Goal: Transaction & Acquisition: Purchase product/service

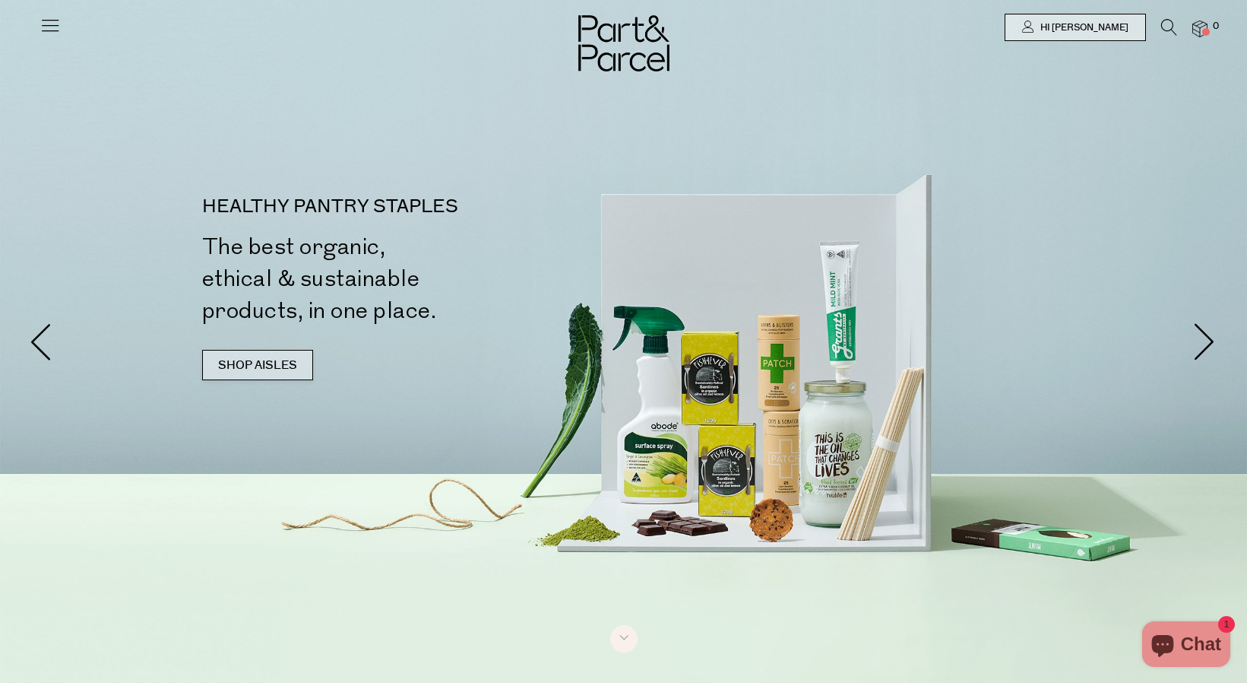
click at [265, 376] on link "SHOP AISLES" at bounding box center [257, 365] width 111 height 30
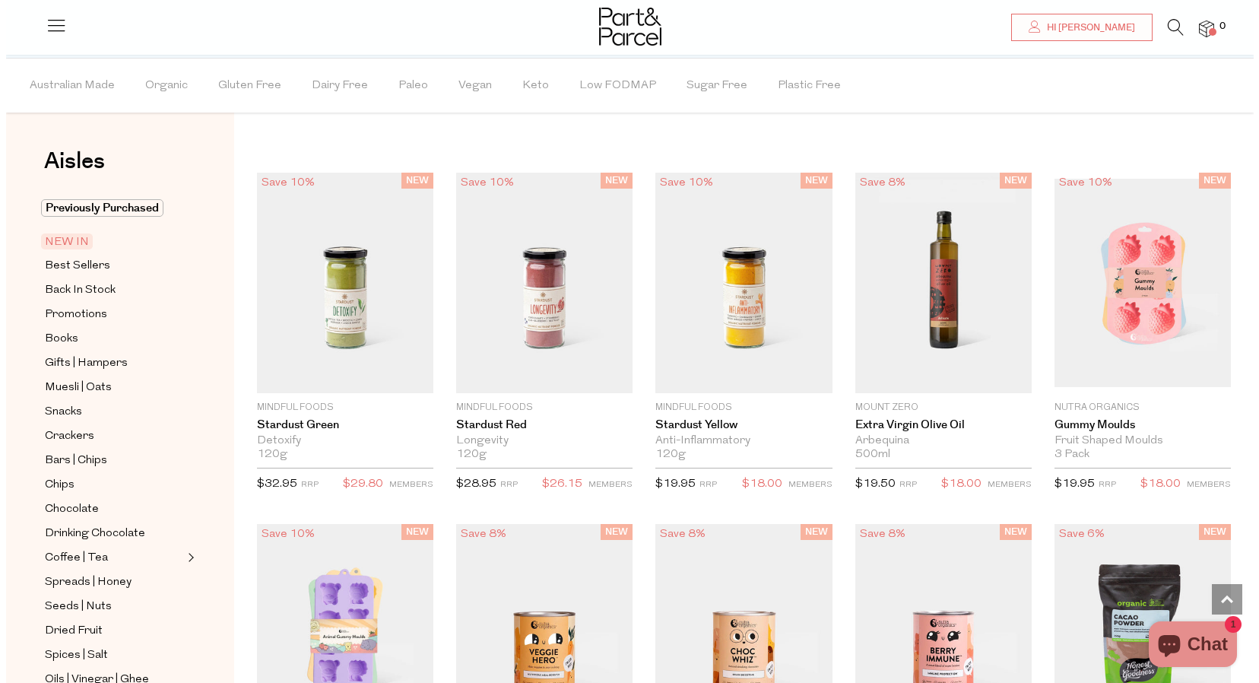
scroll to position [944, 0]
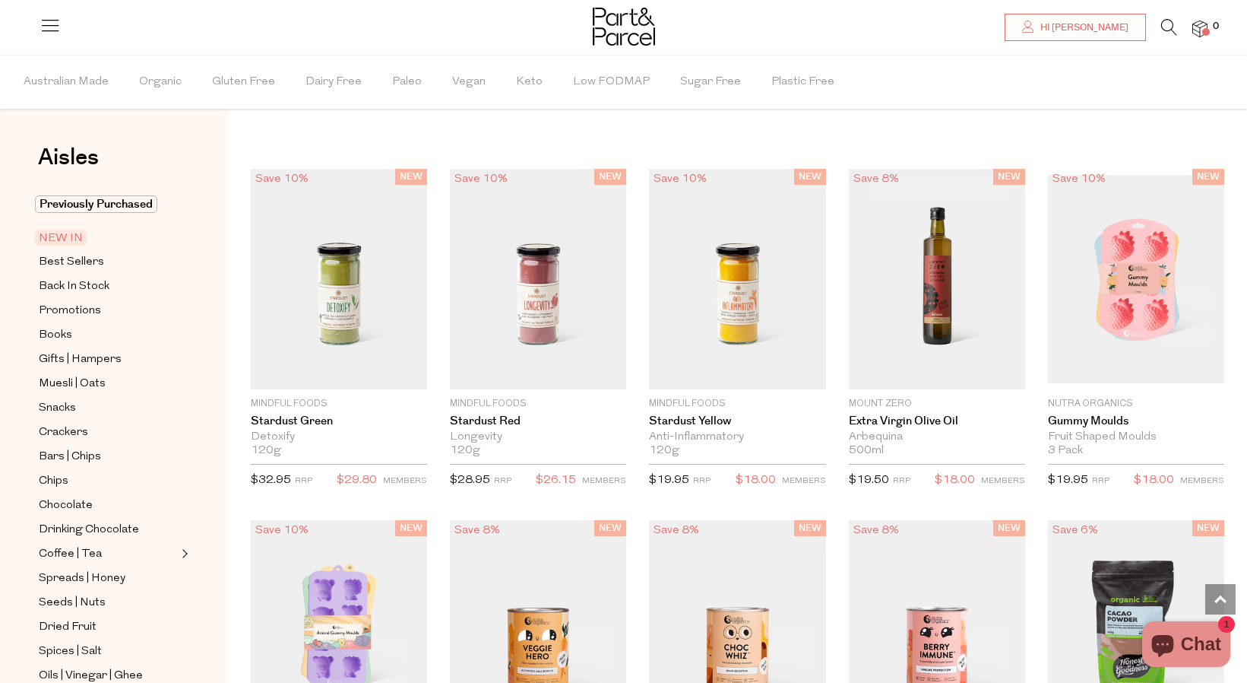
click at [1171, 25] on icon at bounding box center [1170, 27] width 16 height 17
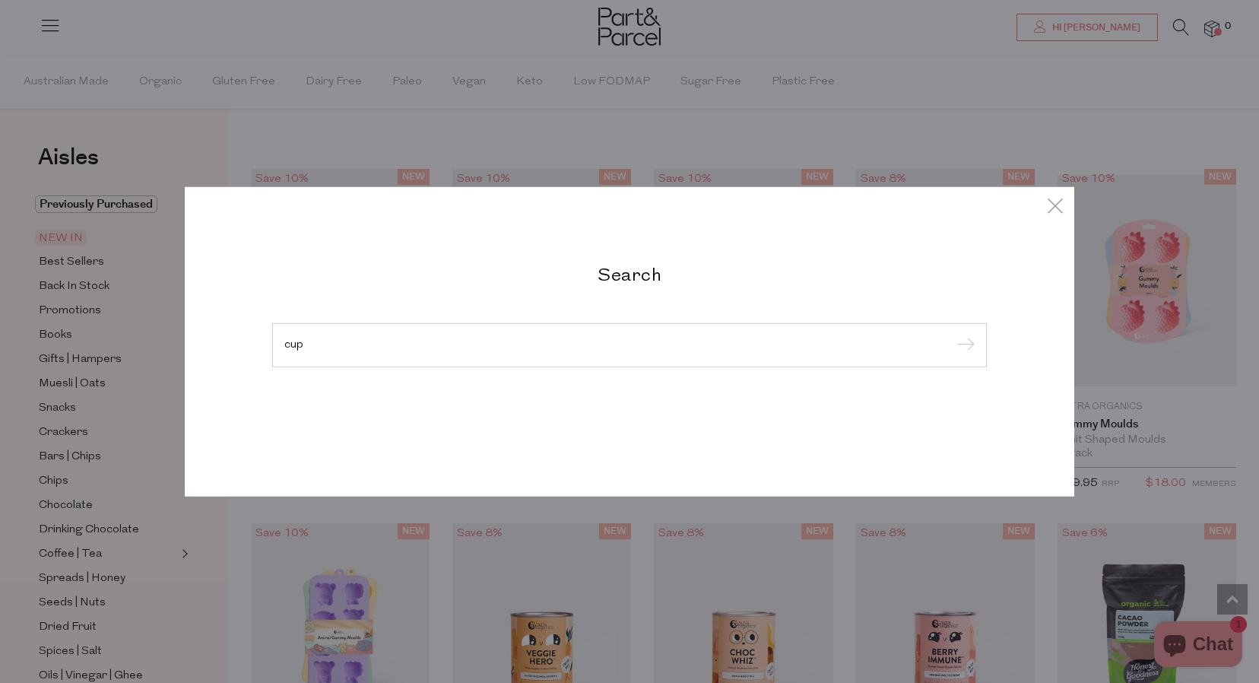
type input "cup"
click at [963, 334] on input "submit" at bounding box center [963, 345] width 23 height 23
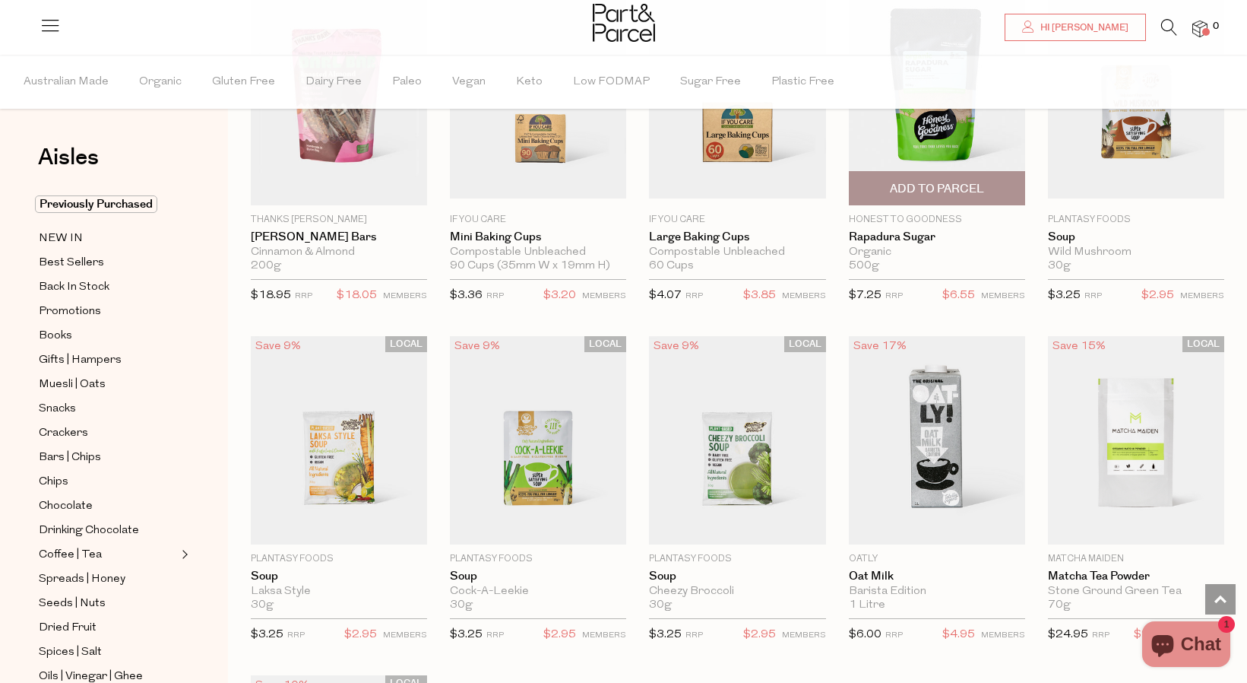
scroll to position [835, 0]
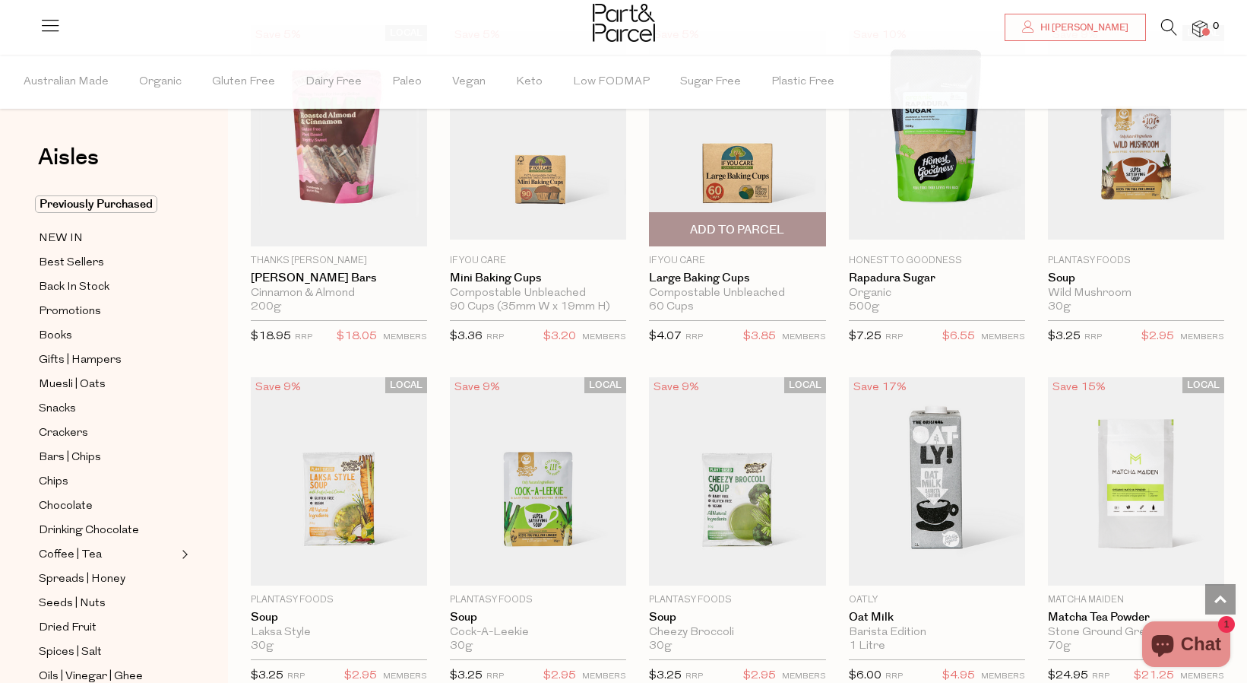
click at [735, 189] on img at bounding box center [737, 135] width 176 height 208
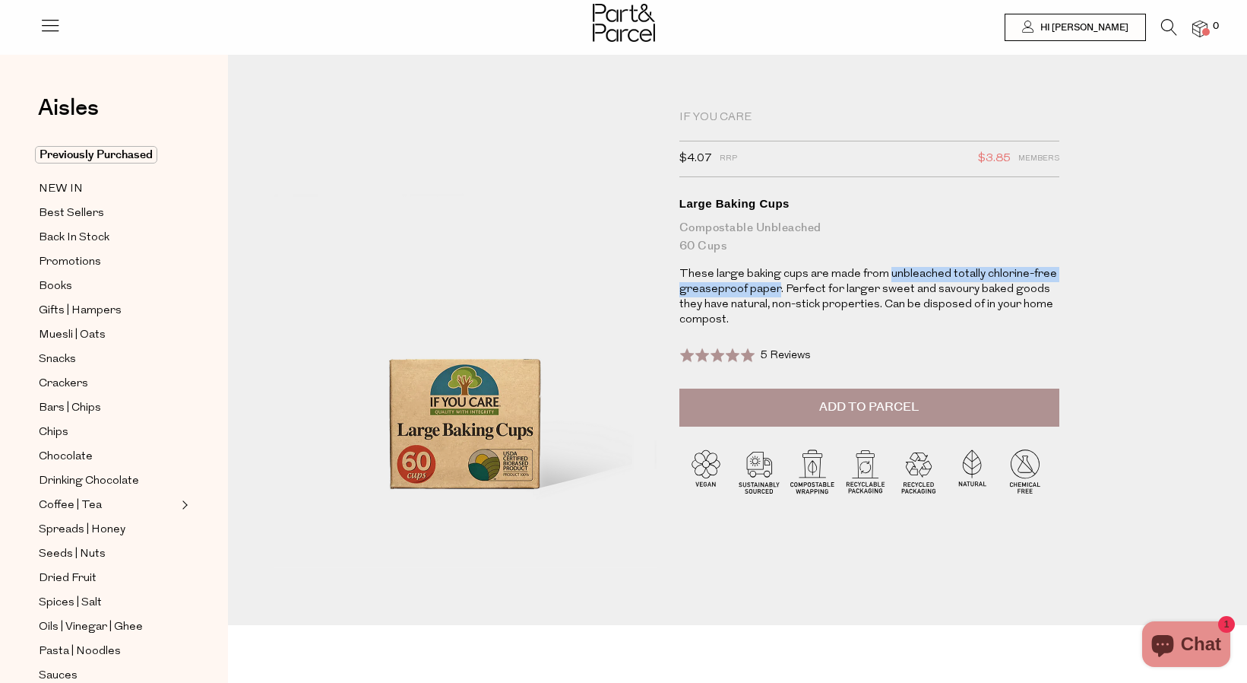
drag, startPoint x: 886, startPoint y: 270, endPoint x: 778, endPoint y: 291, distance: 110.0
click at [778, 291] on p "These large baking cups are made from unbleached totally chlorine-free greasepr…" at bounding box center [870, 297] width 380 height 61
copy p "unbleached totally chlorine-free greaseproof paper"
click at [106, 154] on span "Previously Purchased" at bounding box center [96, 154] width 122 height 17
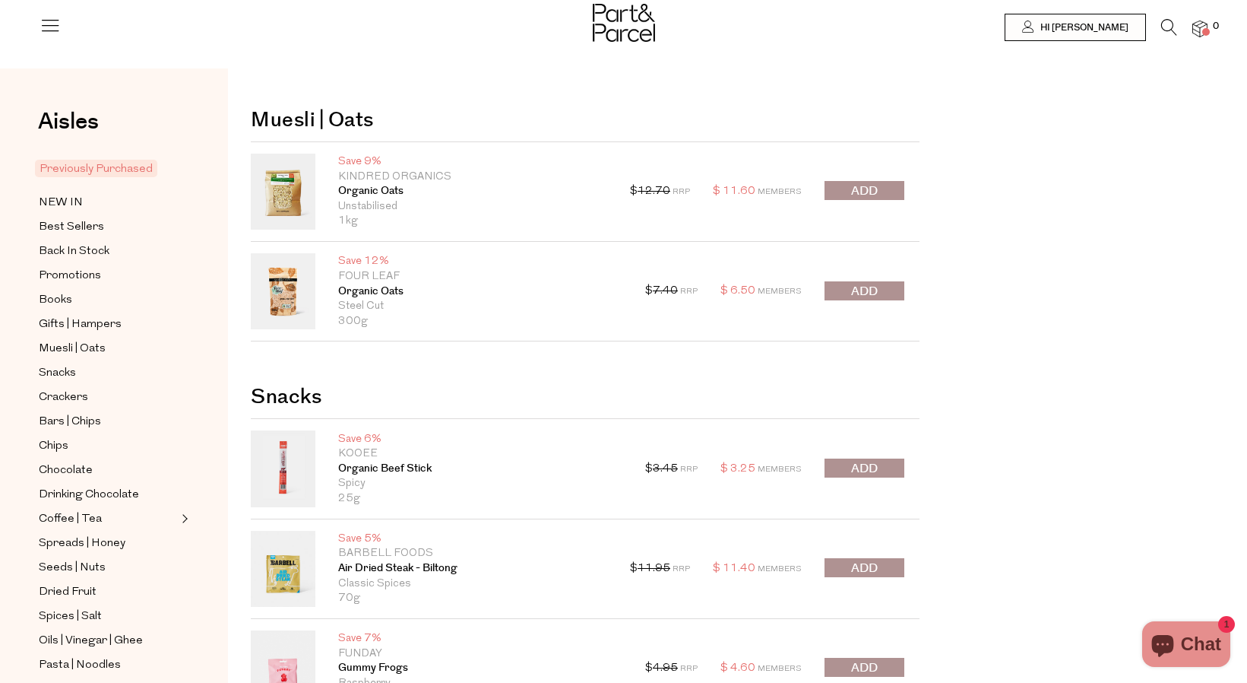
click at [866, 193] on span "submit" at bounding box center [864, 190] width 27 height 17
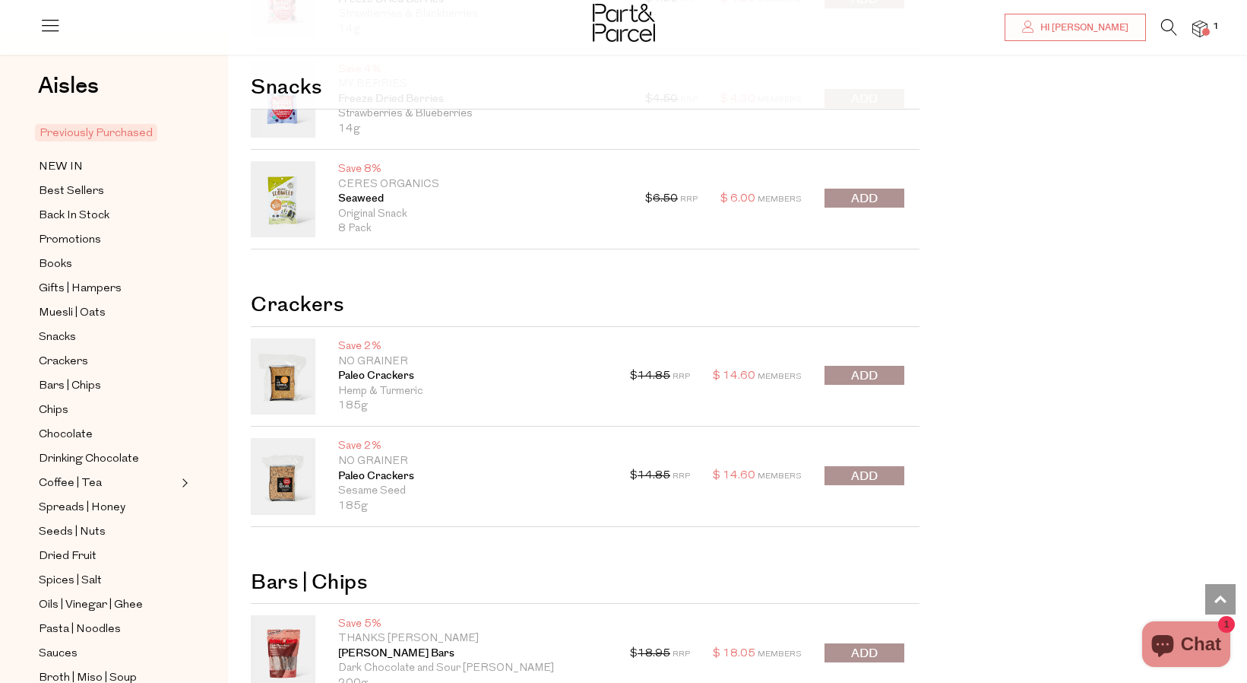
scroll to position [1069, 0]
click at [872, 193] on span "submit" at bounding box center [864, 197] width 27 height 17
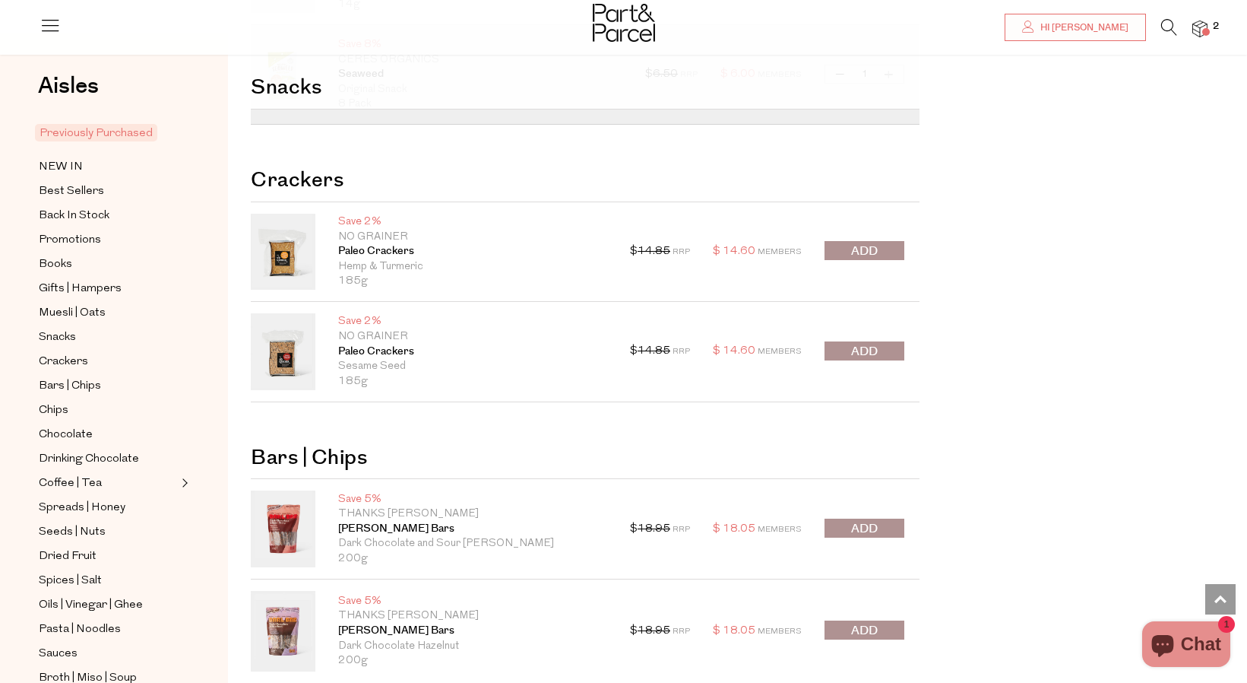
scroll to position [1197, 0]
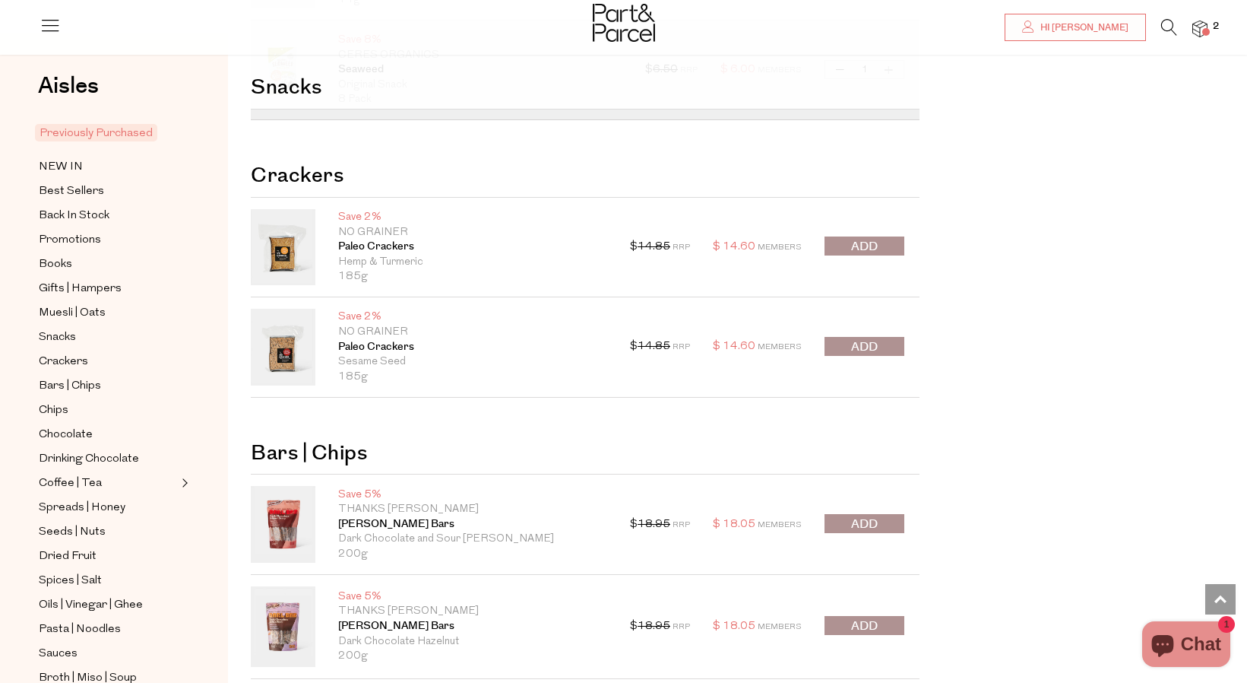
click at [854, 242] on span "submit" at bounding box center [864, 246] width 27 height 17
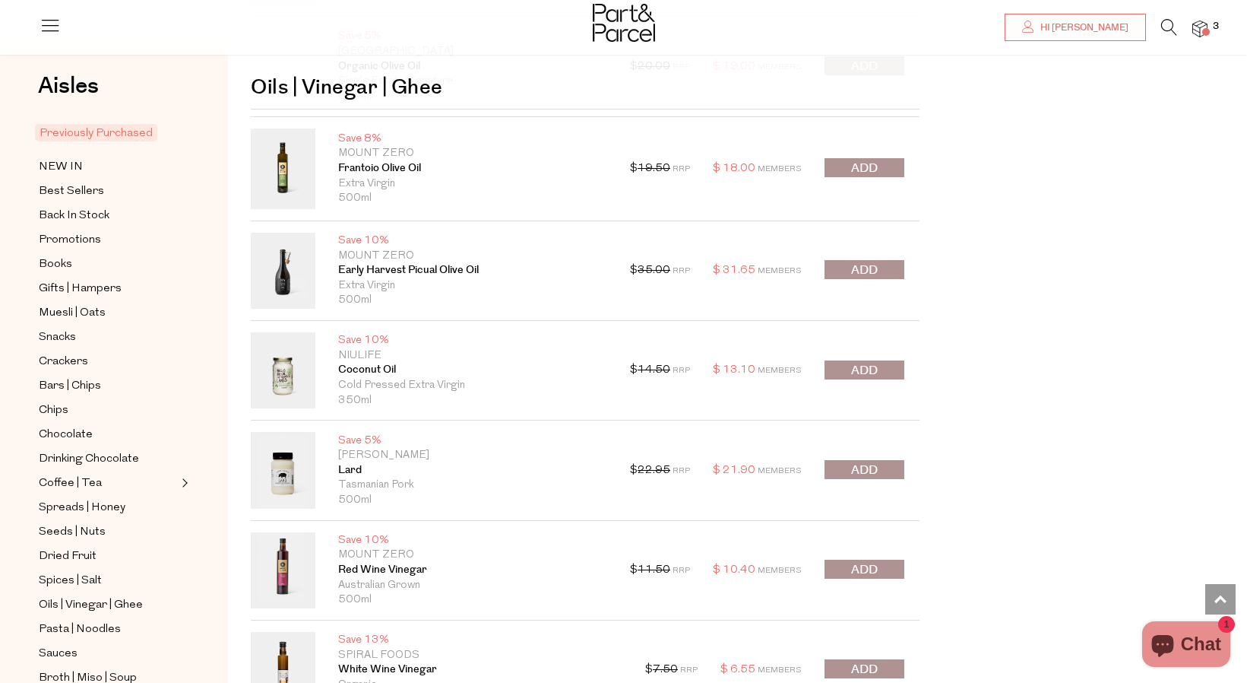
scroll to position [5799, 0]
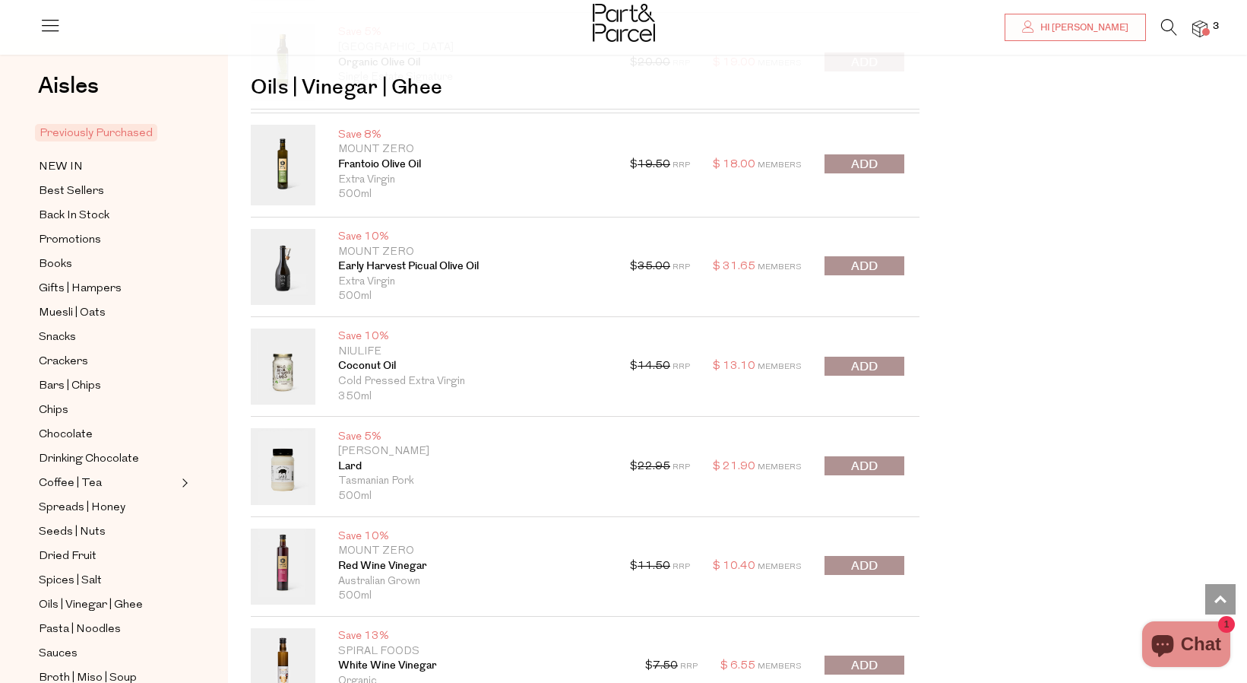
click at [861, 156] on span "submit" at bounding box center [864, 164] width 27 height 17
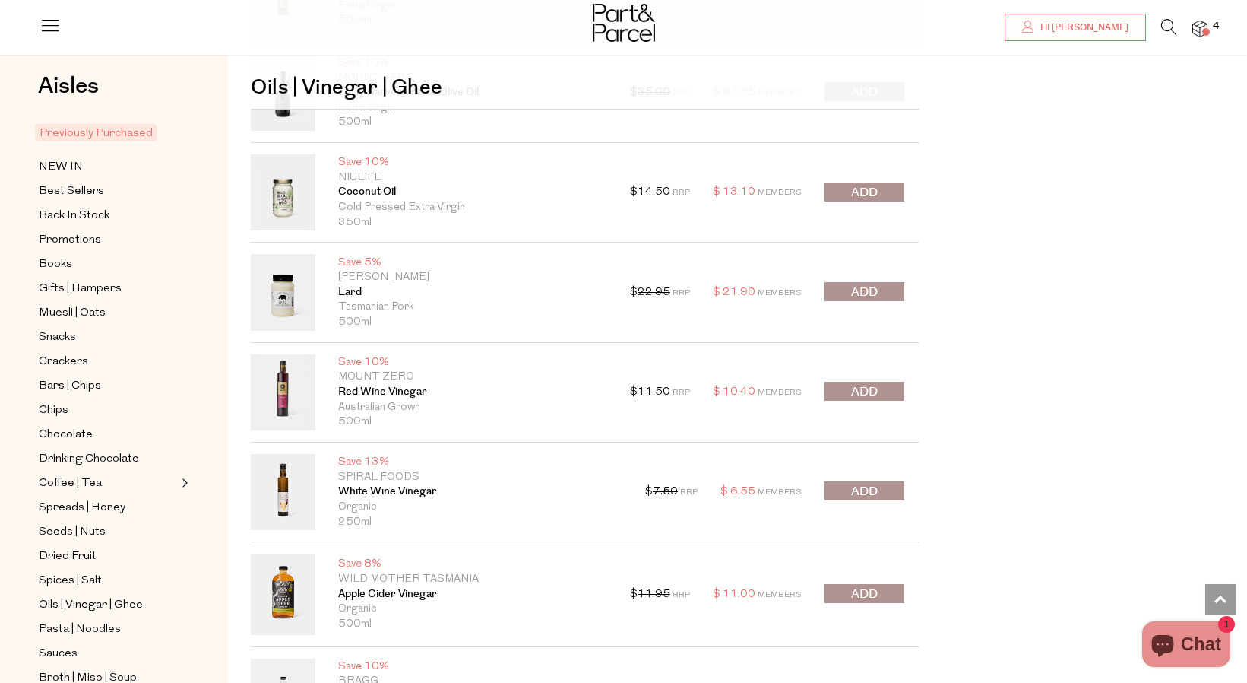
scroll to position [5992, 0]
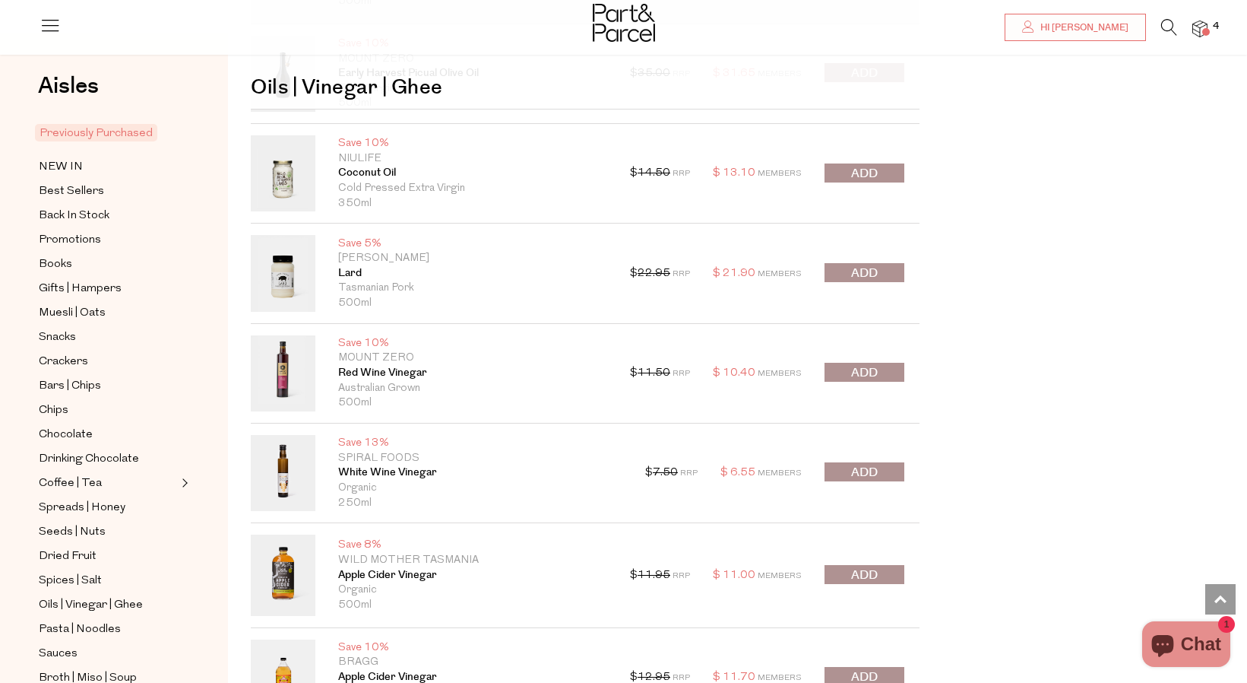
click at [858, 266] on span "submit" at bounding box center [864, 273] width 27 height 17
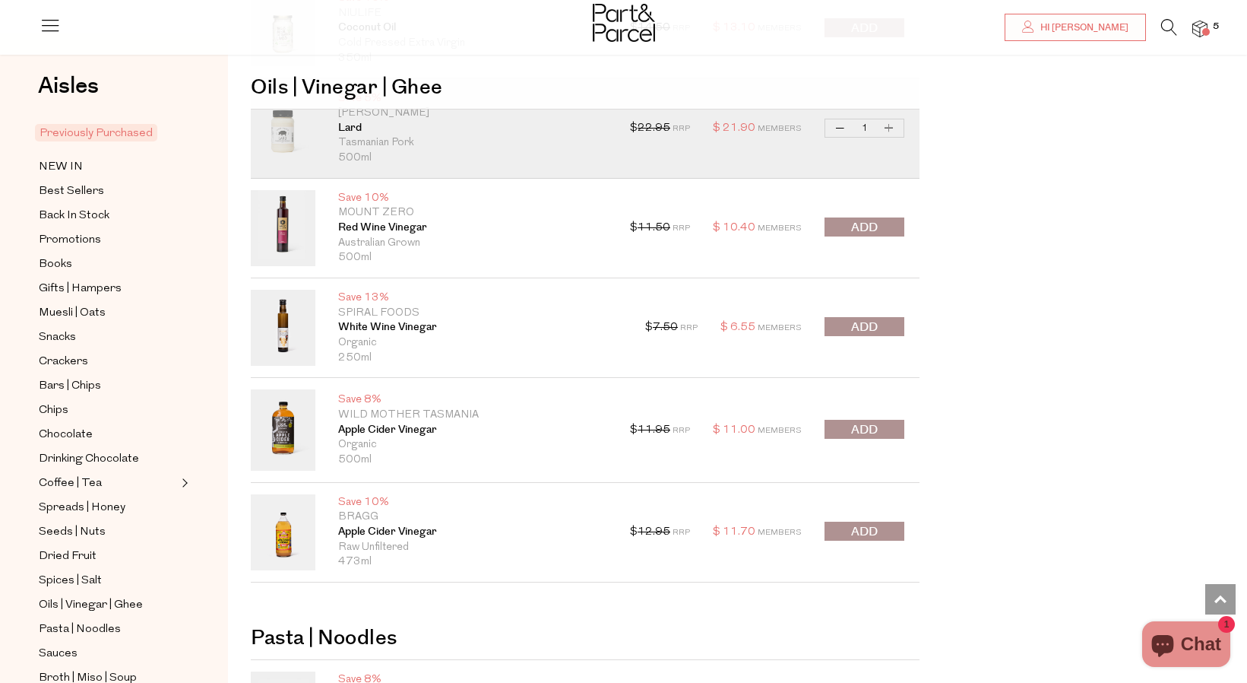
scroll to position [6139, 0]
click at [861, 319] on span "submit" at bounding box center [864, 324] width 27 height 17
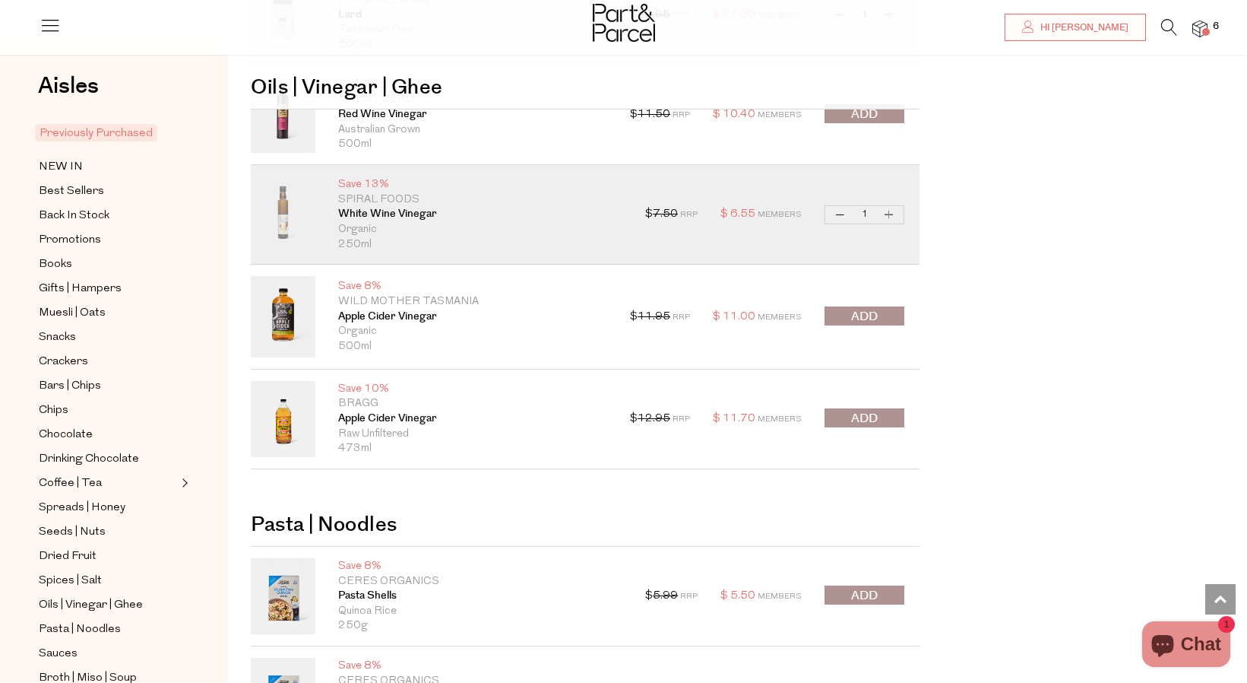
scroll to position [6253, 0]
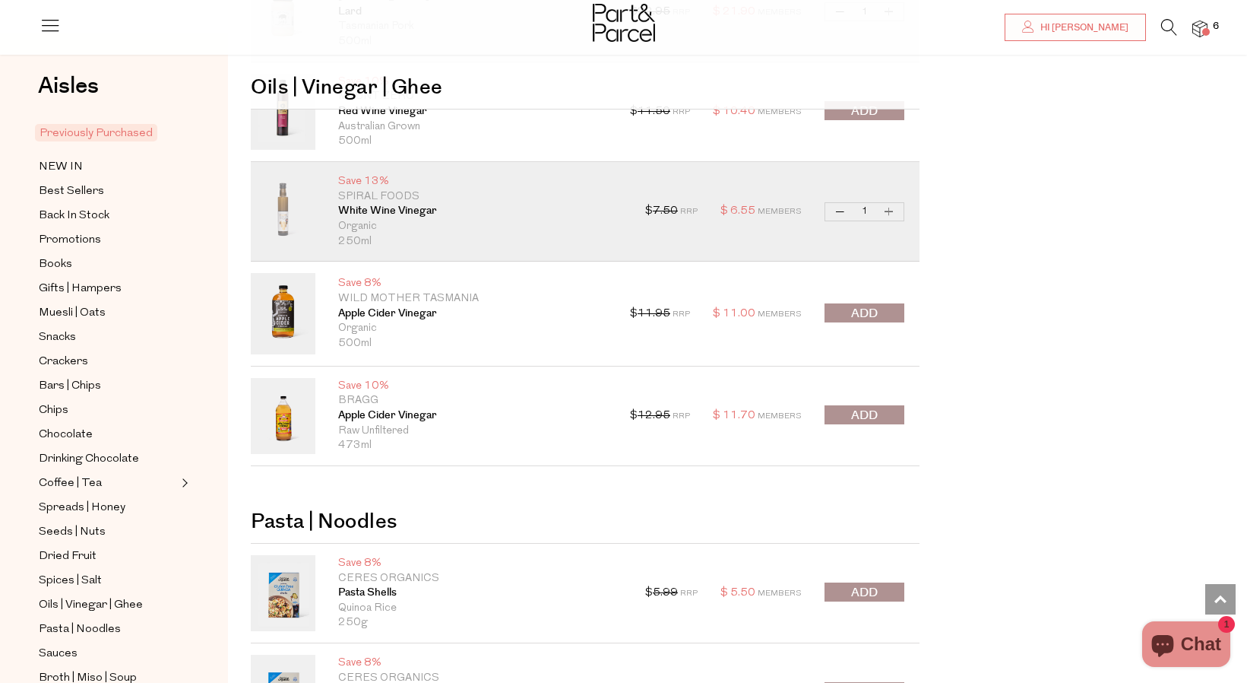
click at [857, 411] on span "submit" at bounding box center [864, 415] width 27 height 17
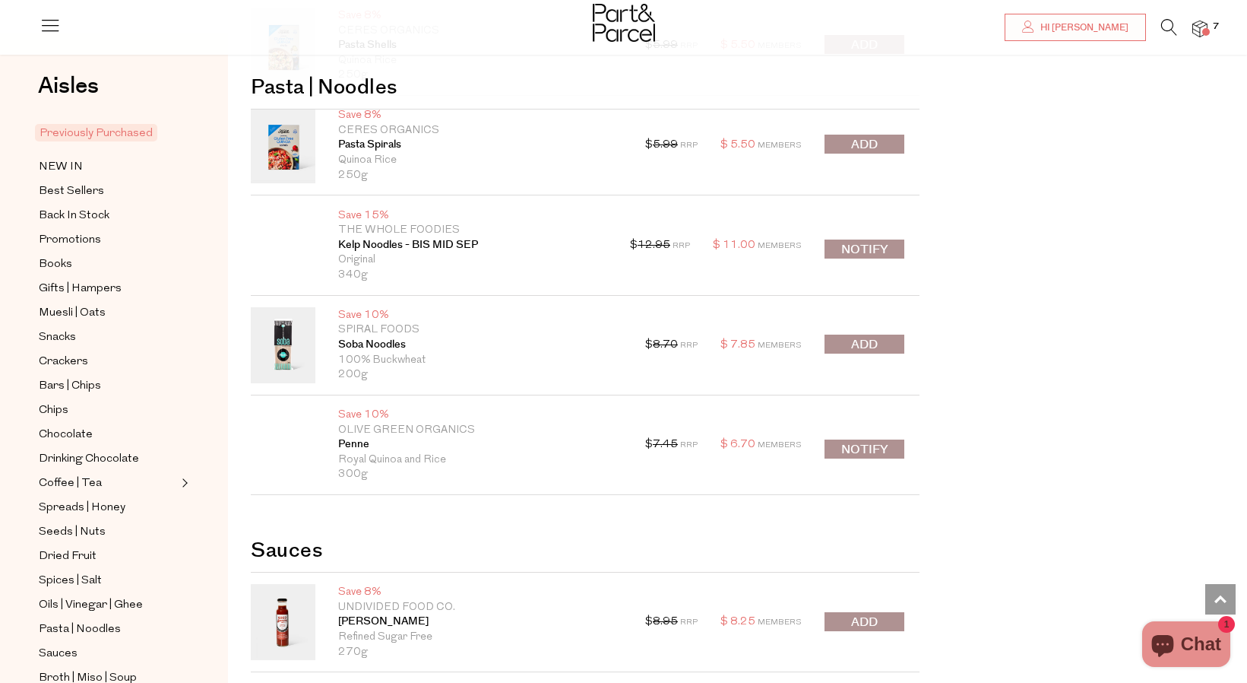
scroll to position [6810, 0]
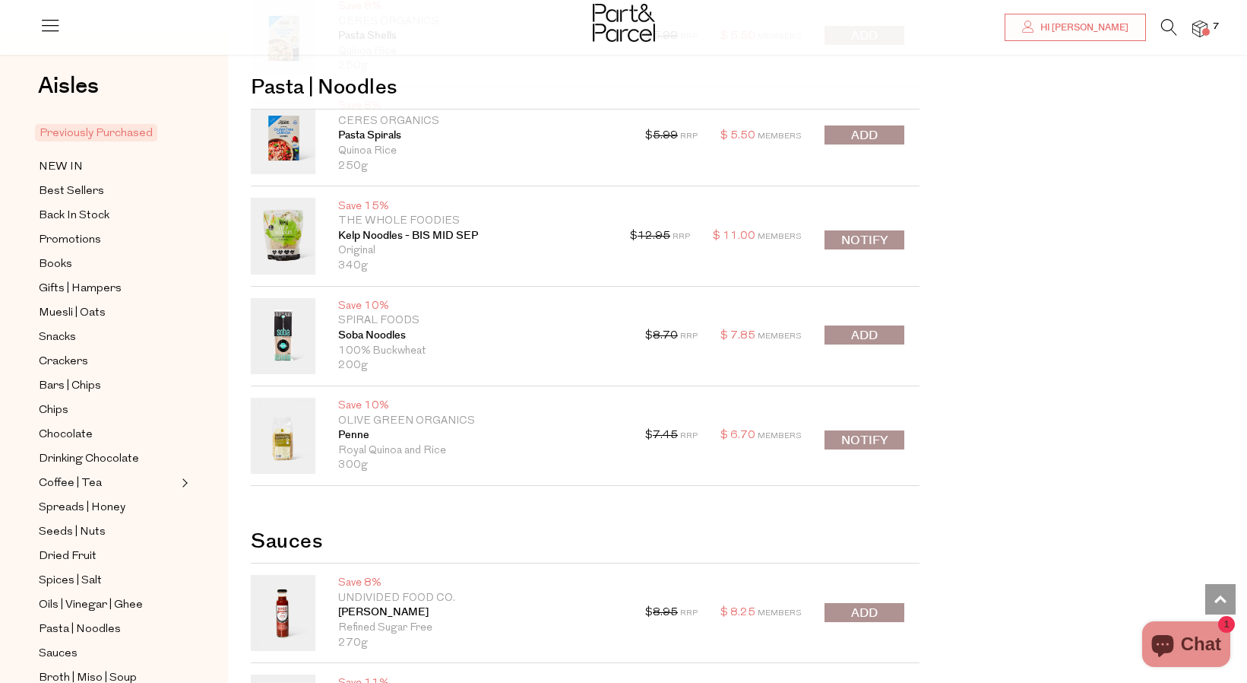
click at [869, 330] on span "submit" at bounding box center [864, 335] width 27 height 17
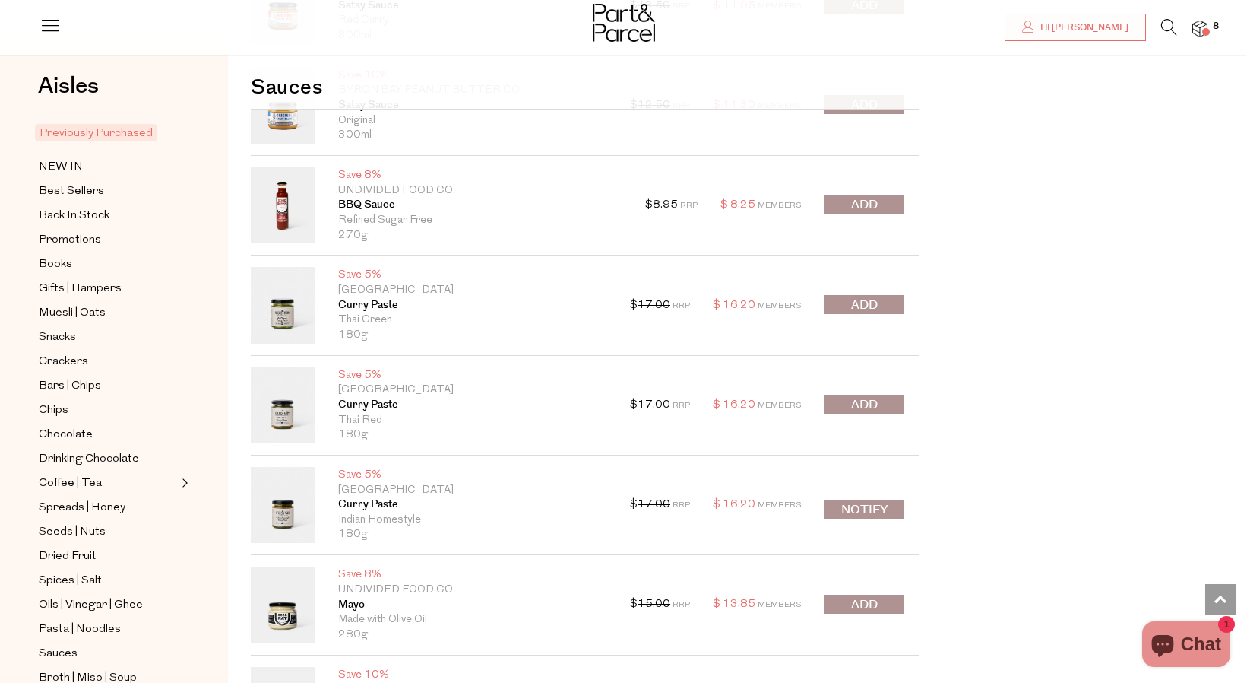
scroll to position [7524, 0]
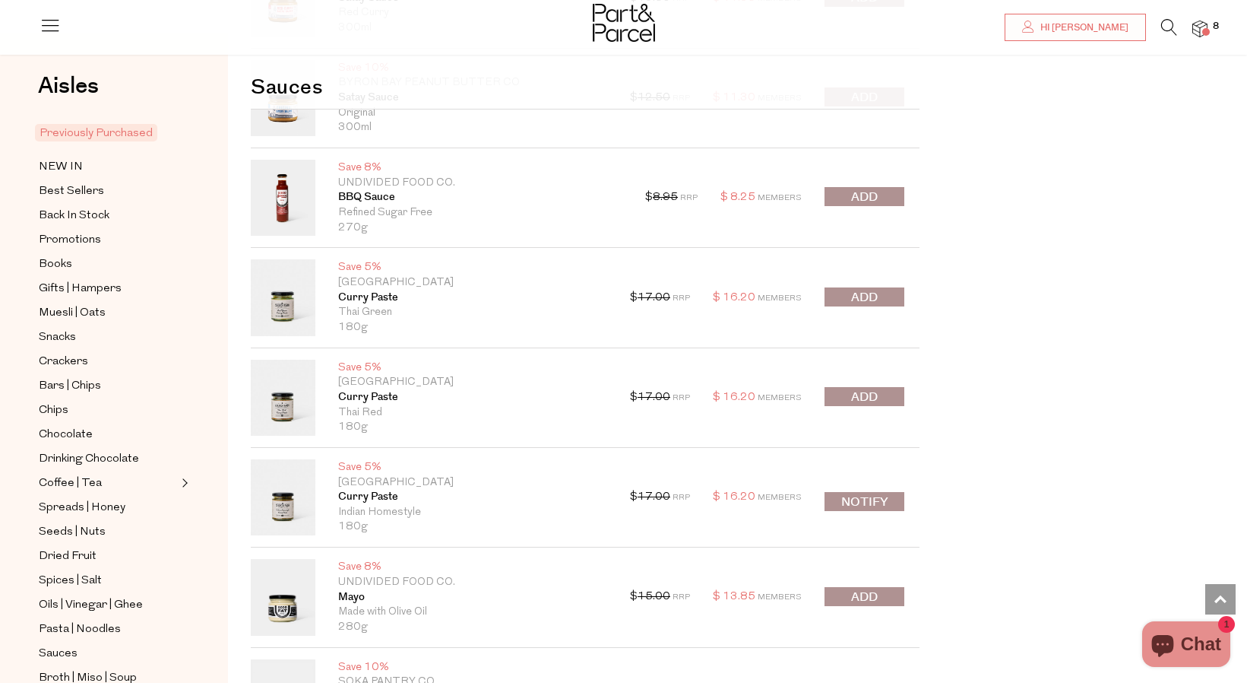
click at [875, 189] on span "submit" at bounding box center [864, 197] width 27 height 17
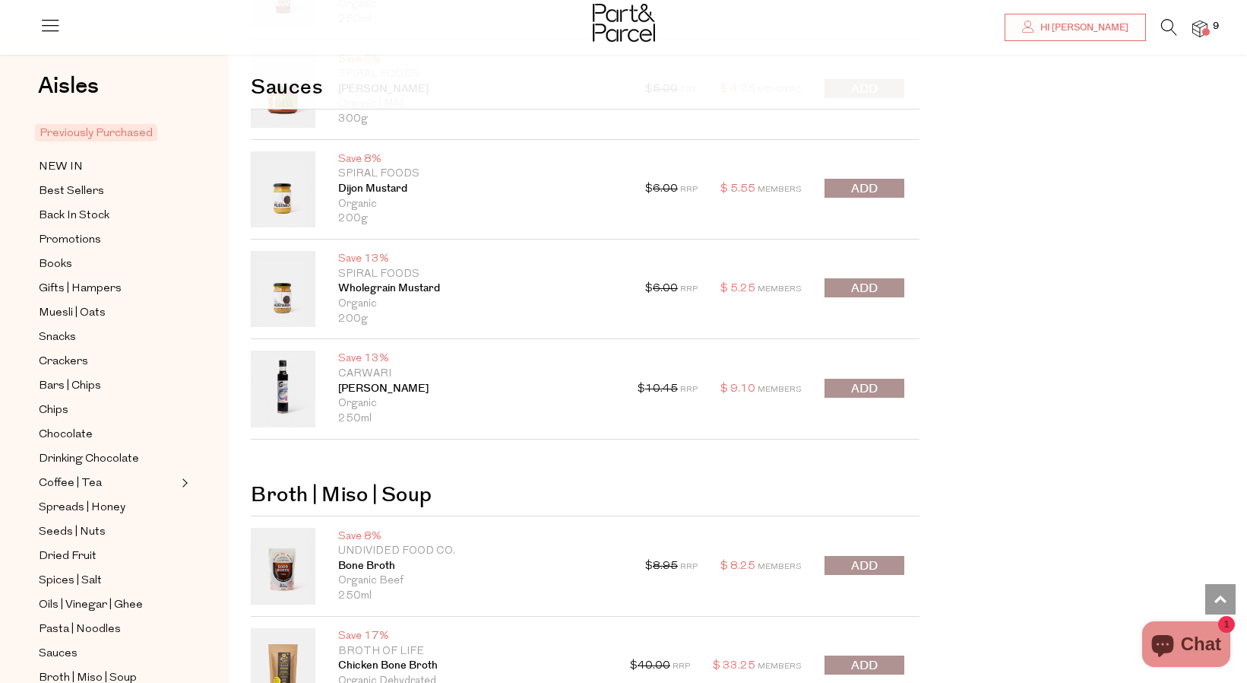
scroll to position [8433, 0]
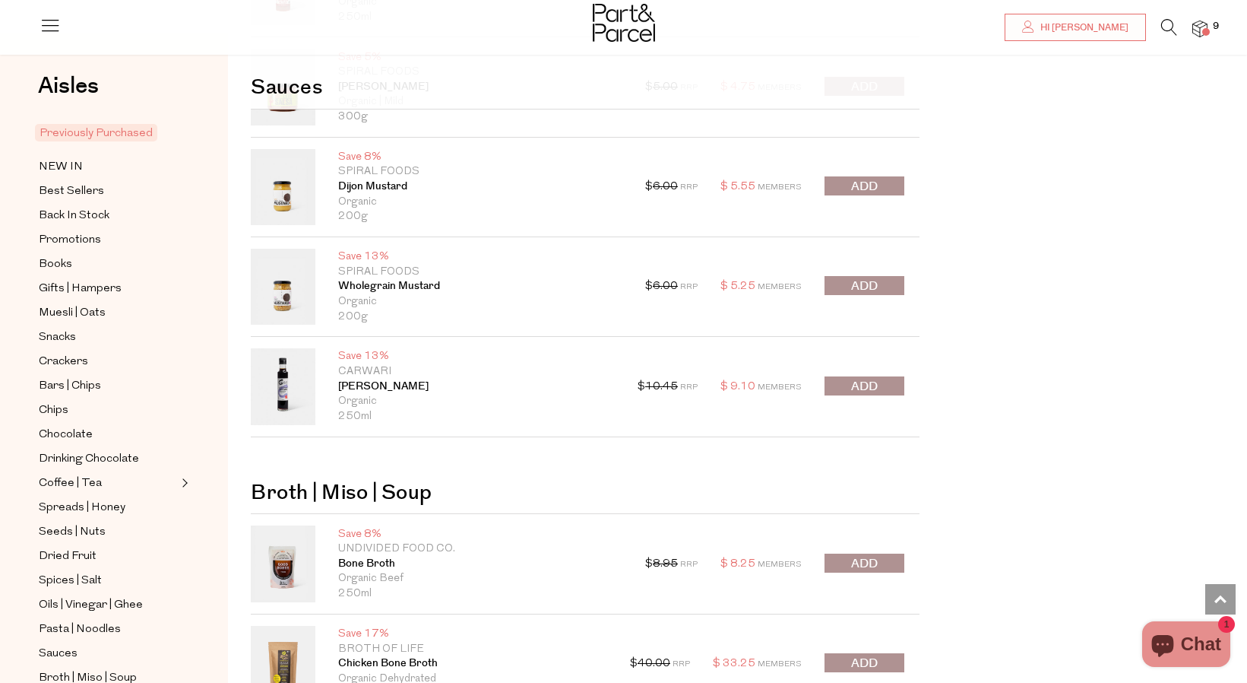
click at [868, 179] on span "submit" at bounding box center [864, 186] width 27 height 17
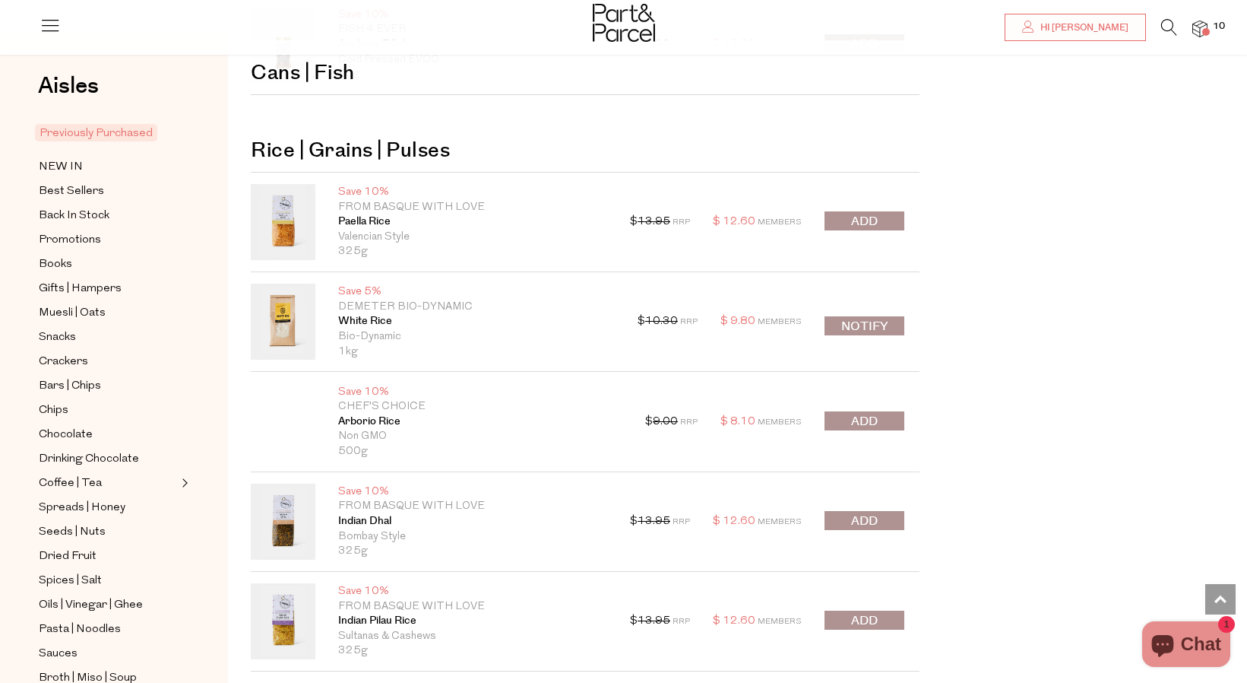
scroll to position [9435, 0]
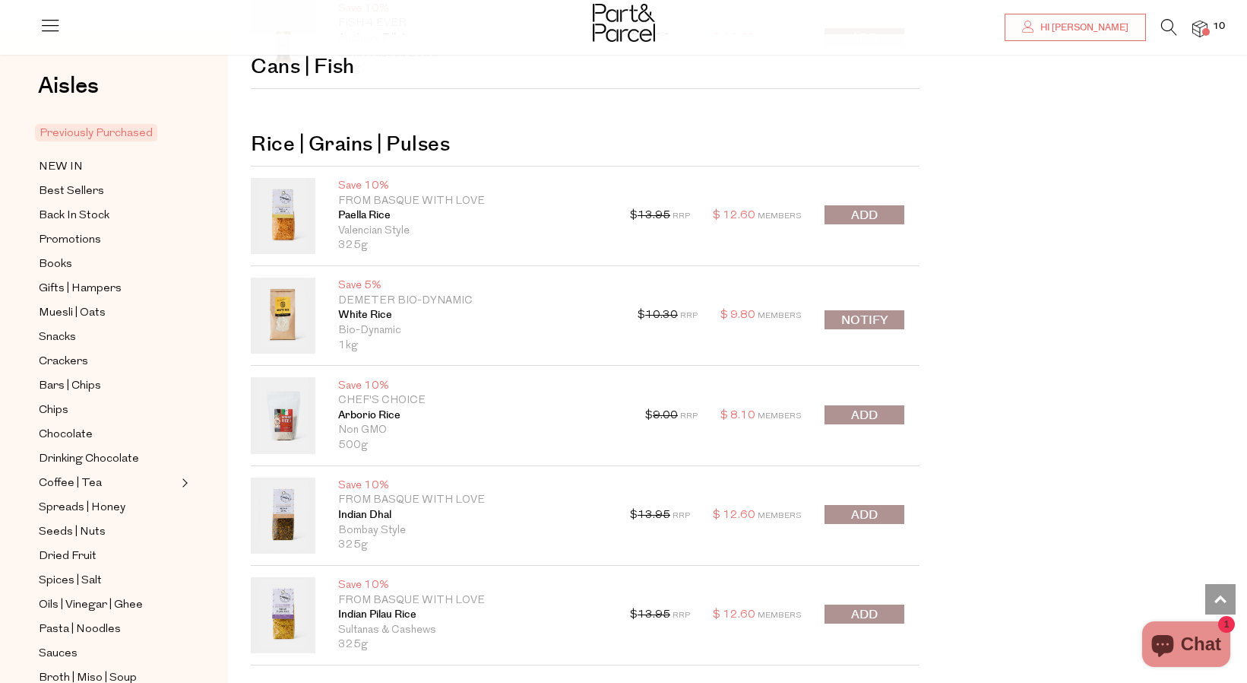
click at [877, 207] on span "submit" at bounding box center [864, 215] width 27 height 17
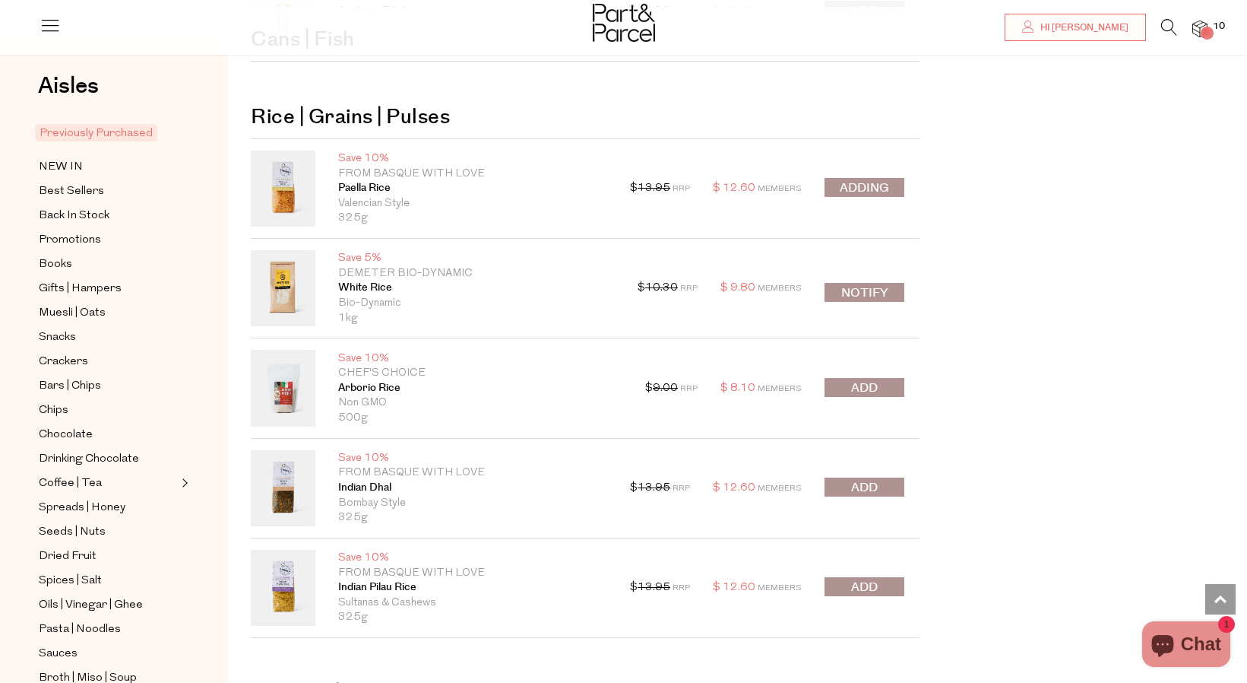
scroll to position [9468, 0]
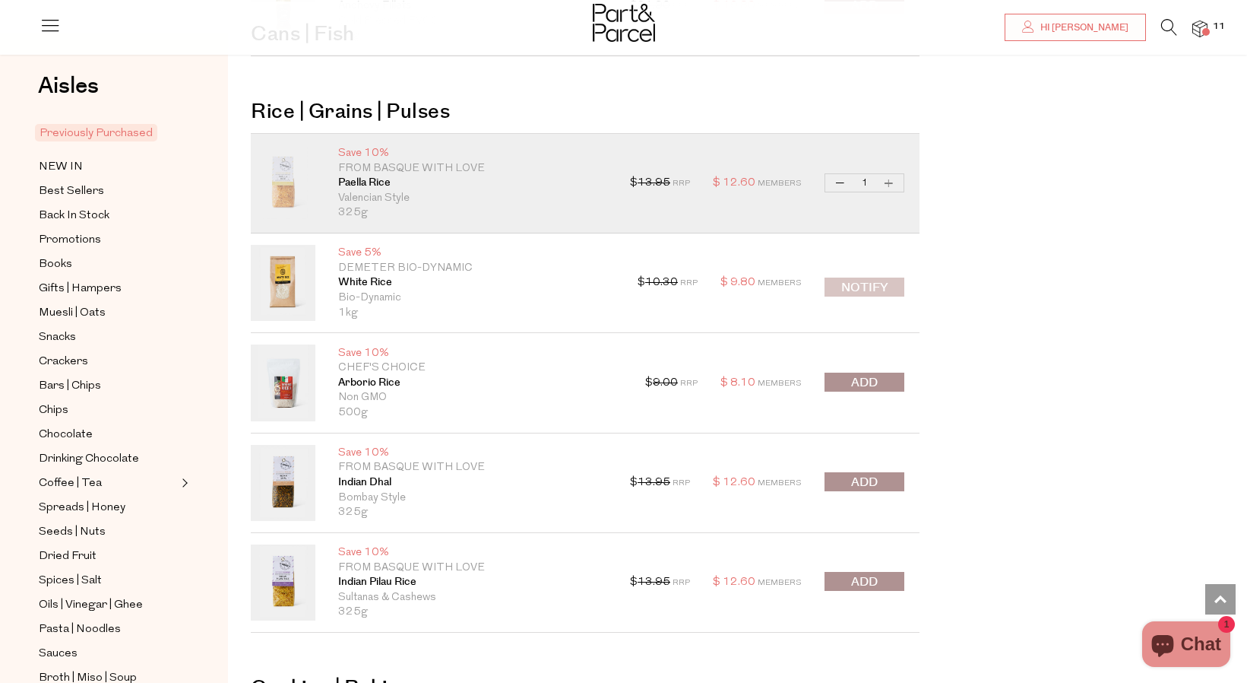
click at [862, 280] on button "Notify" at bounding box center [865, 286] width 80 height 19
type input "Notify when available"
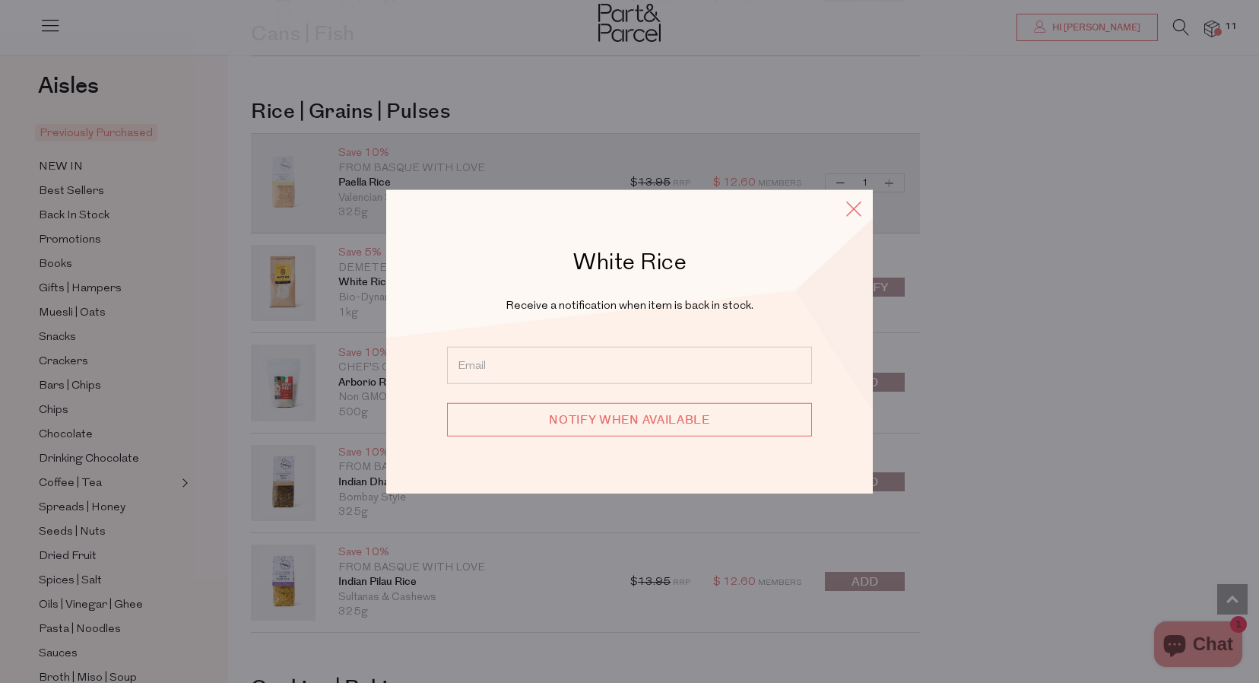
click at [861, 213] on icon at bounding box center [853, 209] width 23 height 22
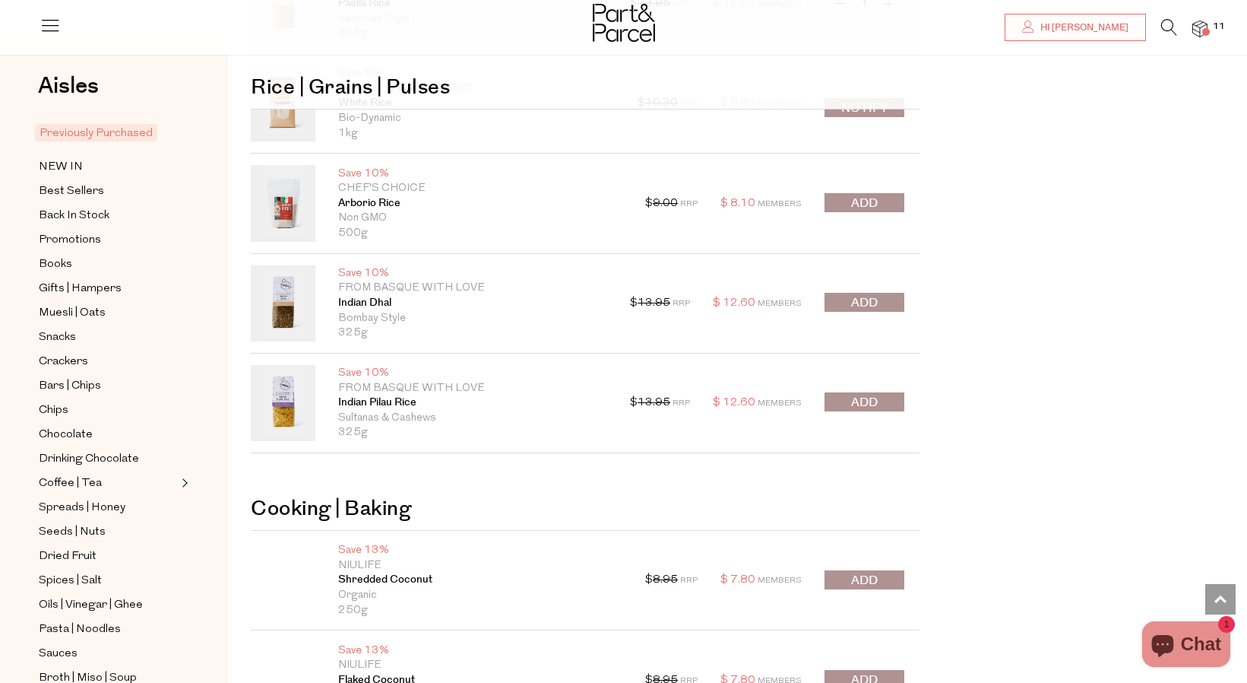
scroll to position [9651, 0]
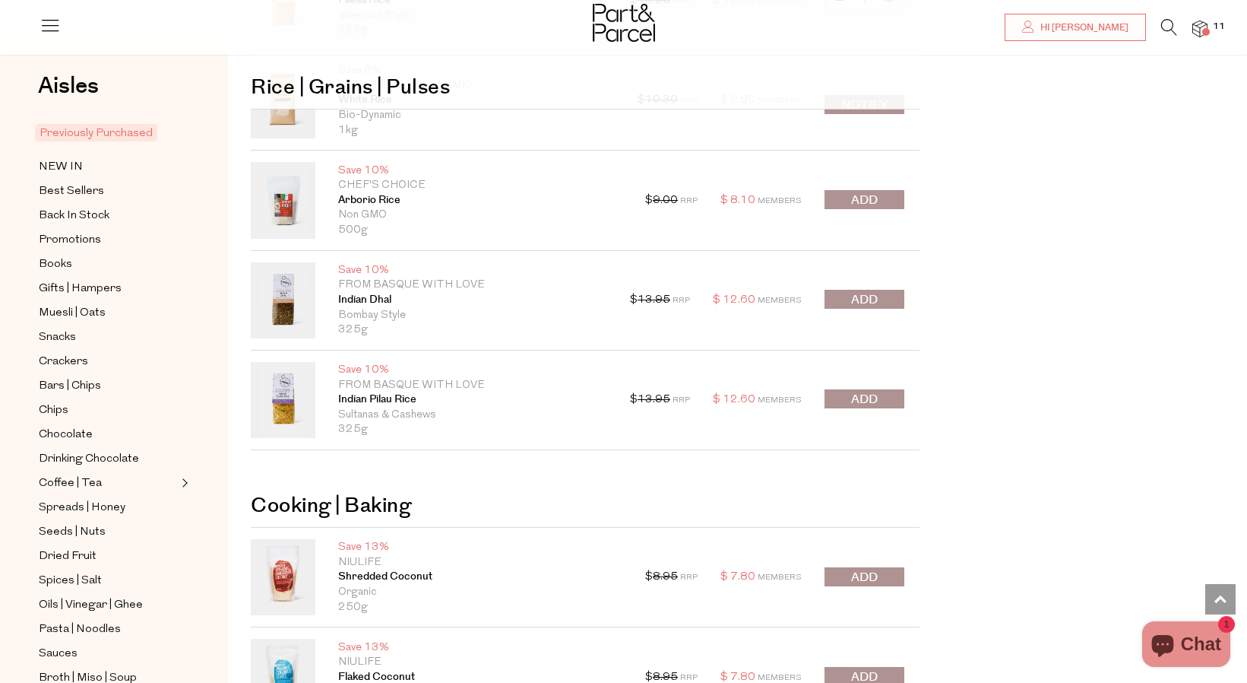
click at [860, 295] on span "submit" at bounding box center [864, 299] width 27 height 17
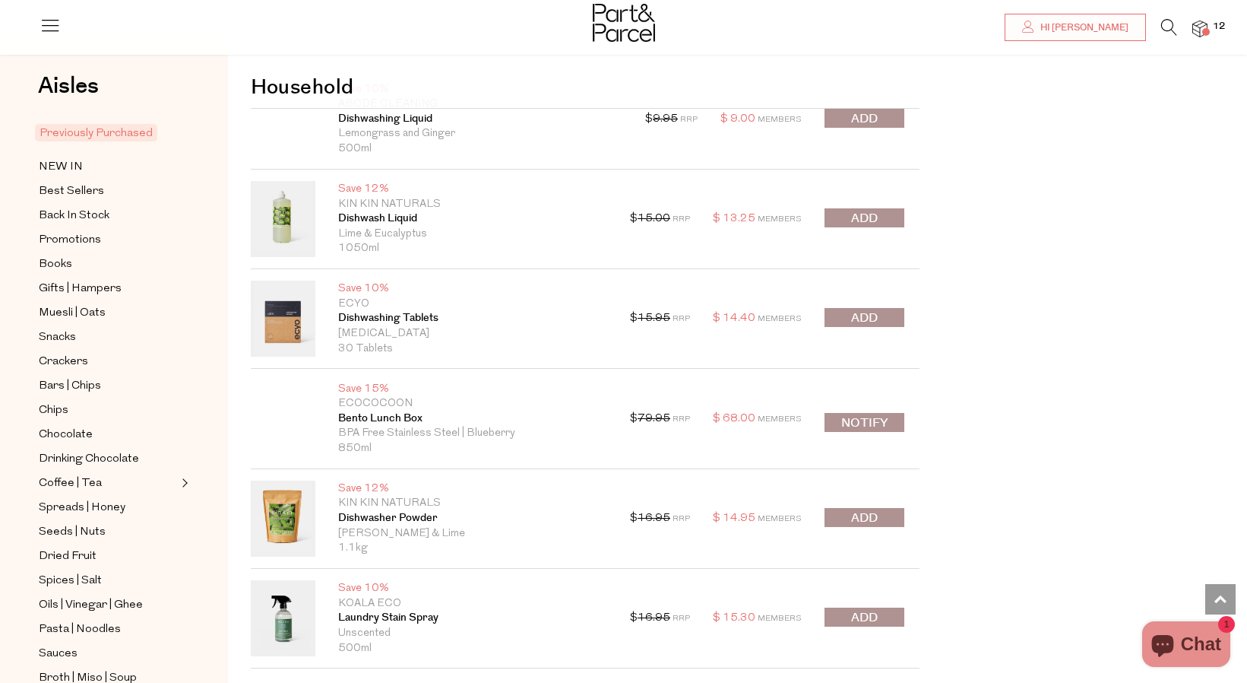
scroll to position [11870, 0]
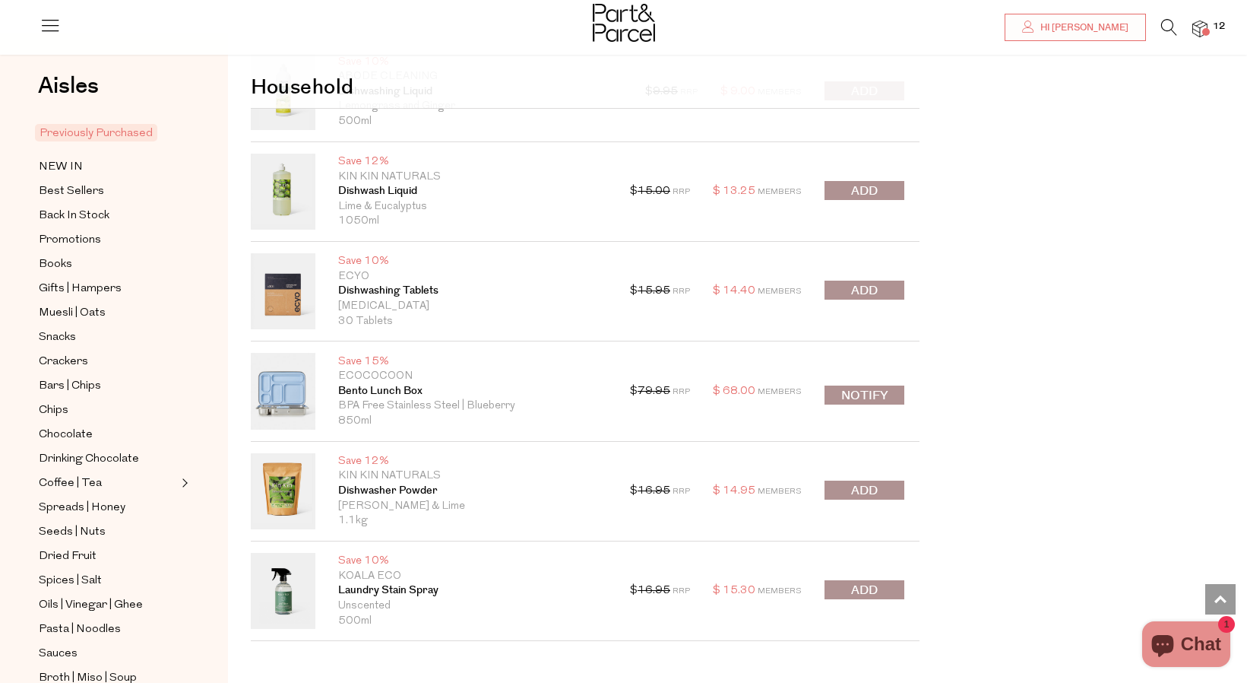
click at [866, 482] on span "submit" at bounding box center [864, 490] width 27 height 17
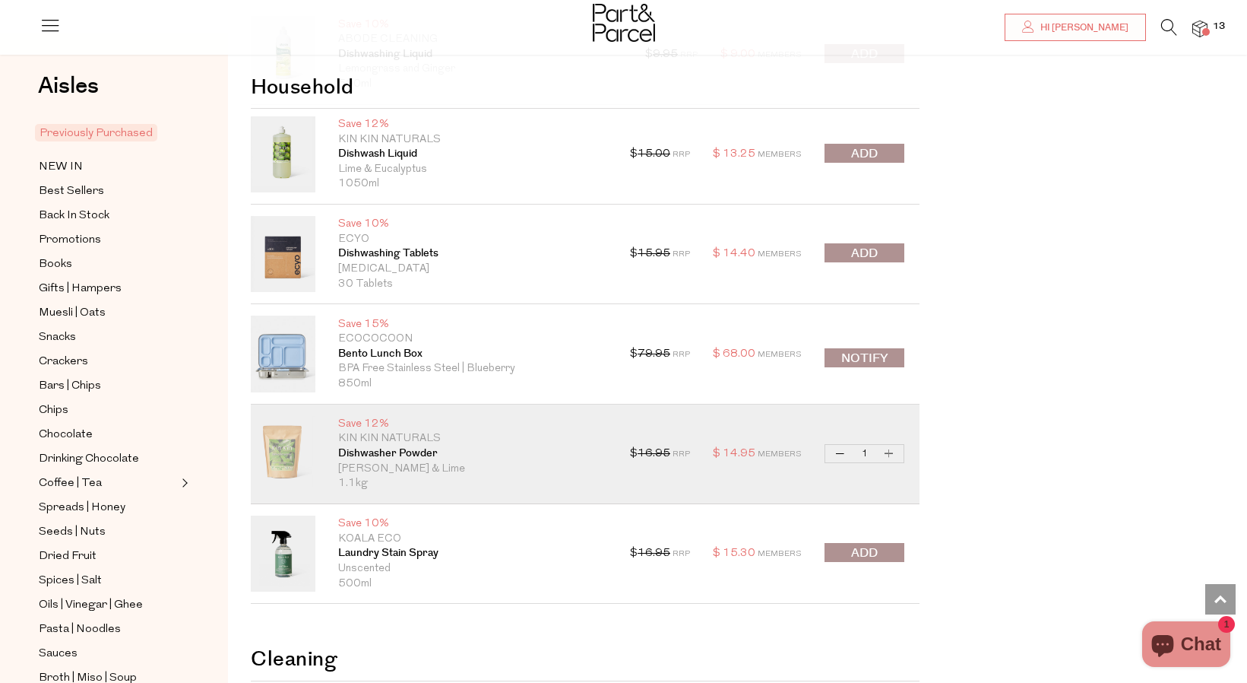
scroll to position [11908, 0]
click at [865, 544] on span "submit" at bounding box center [864, 552] width 27 height 17
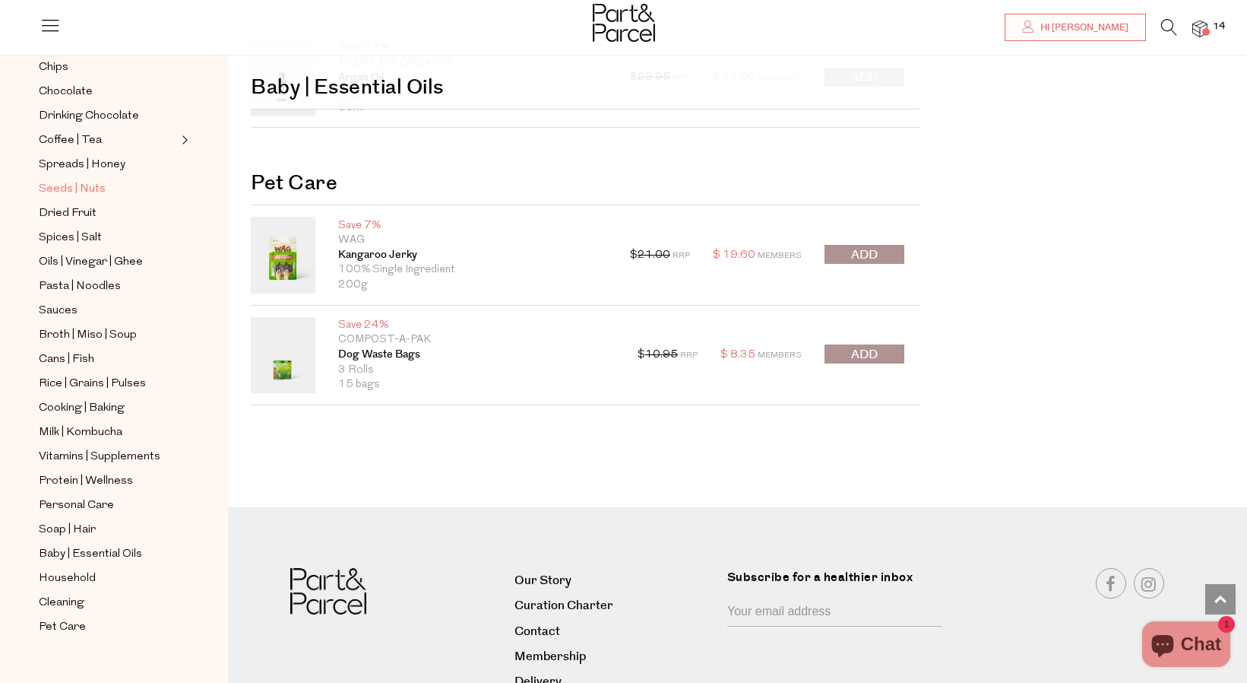
scroll to position [343, 0]
click at [71, 622] on span "Pet Care" at bounding box center [62, 627] width 47 height 18
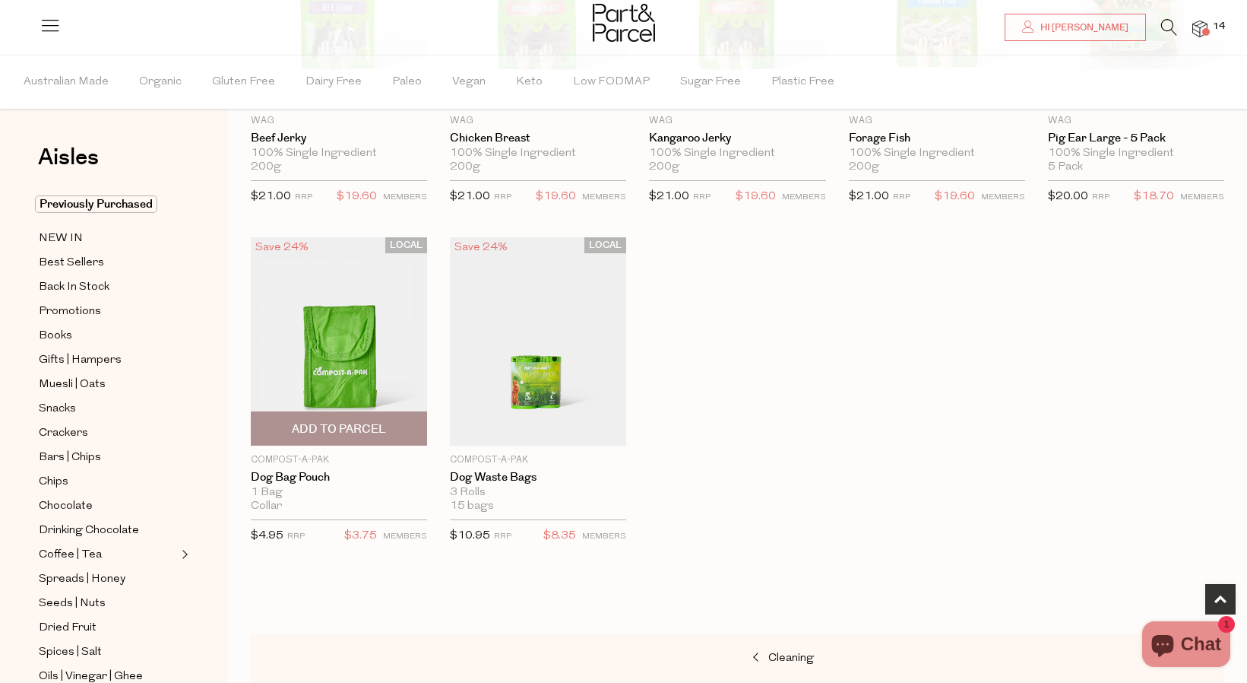
scroll to position [301, 0]
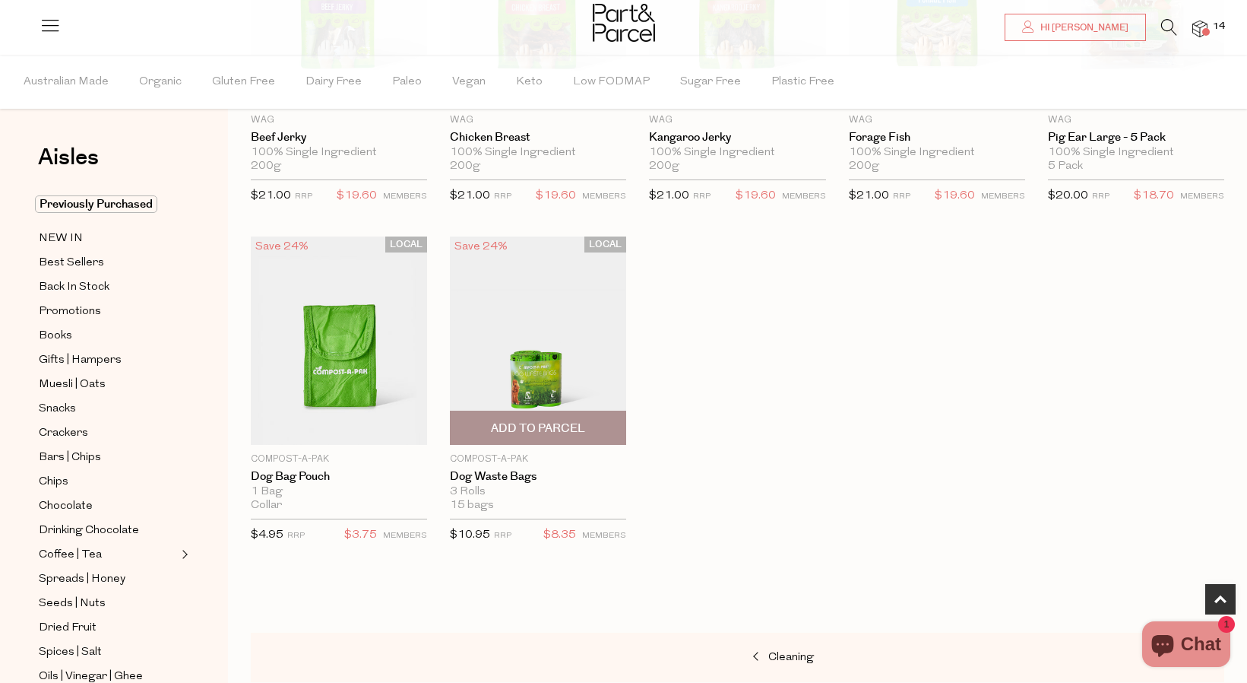
click at [562, 428] on span "Add To Parcel" at bounding box center [538, 428] width 94 height 16
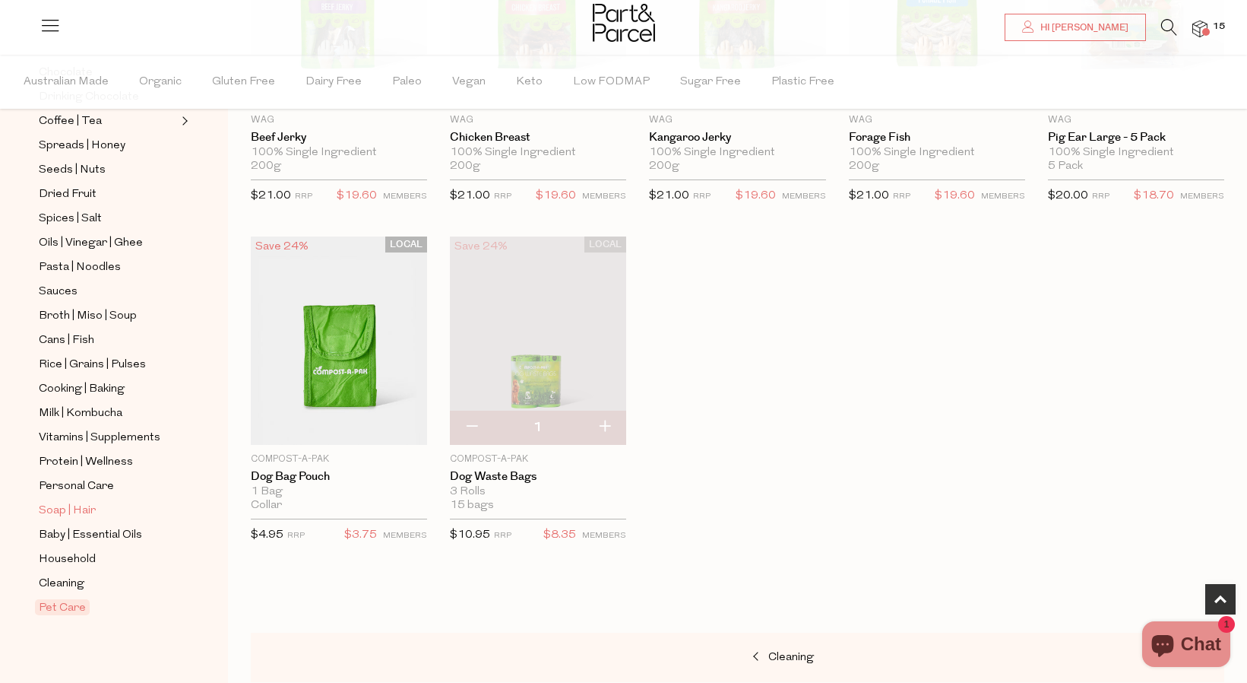
scroll to position [433, 0]
click at [77, 506] on span "Soap | Hair" at bounding box center [67, 511] width 57 height 18
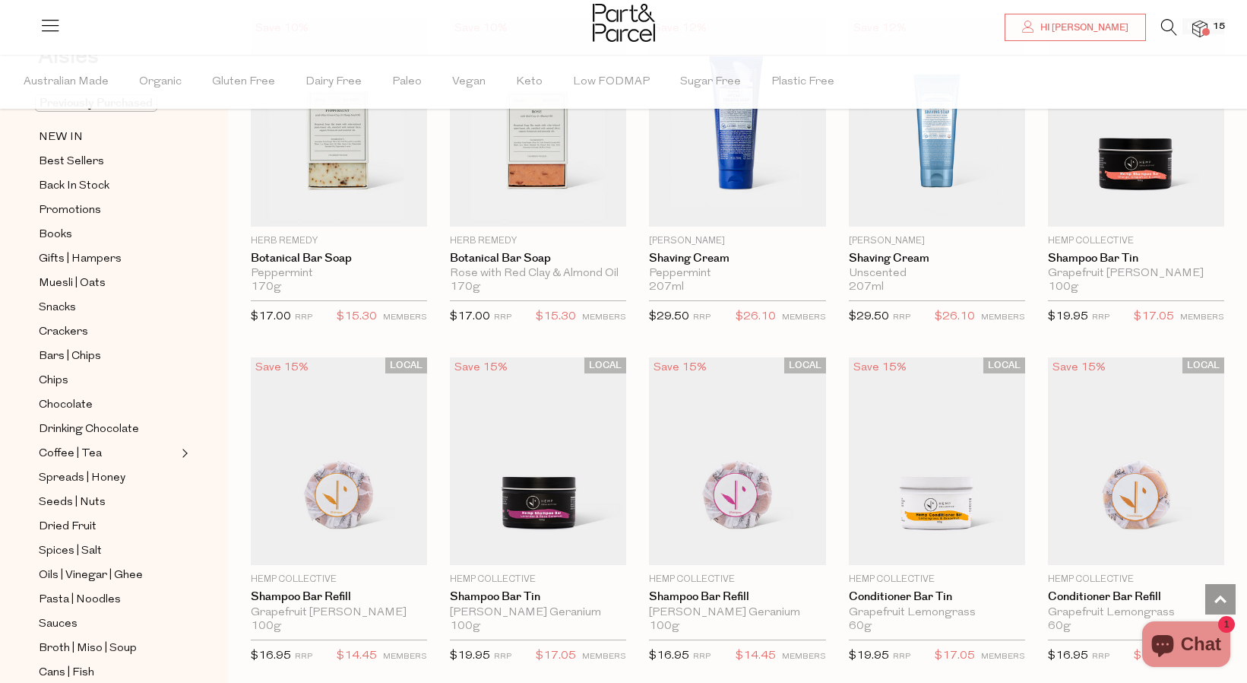
scroll to position [2544, 2]
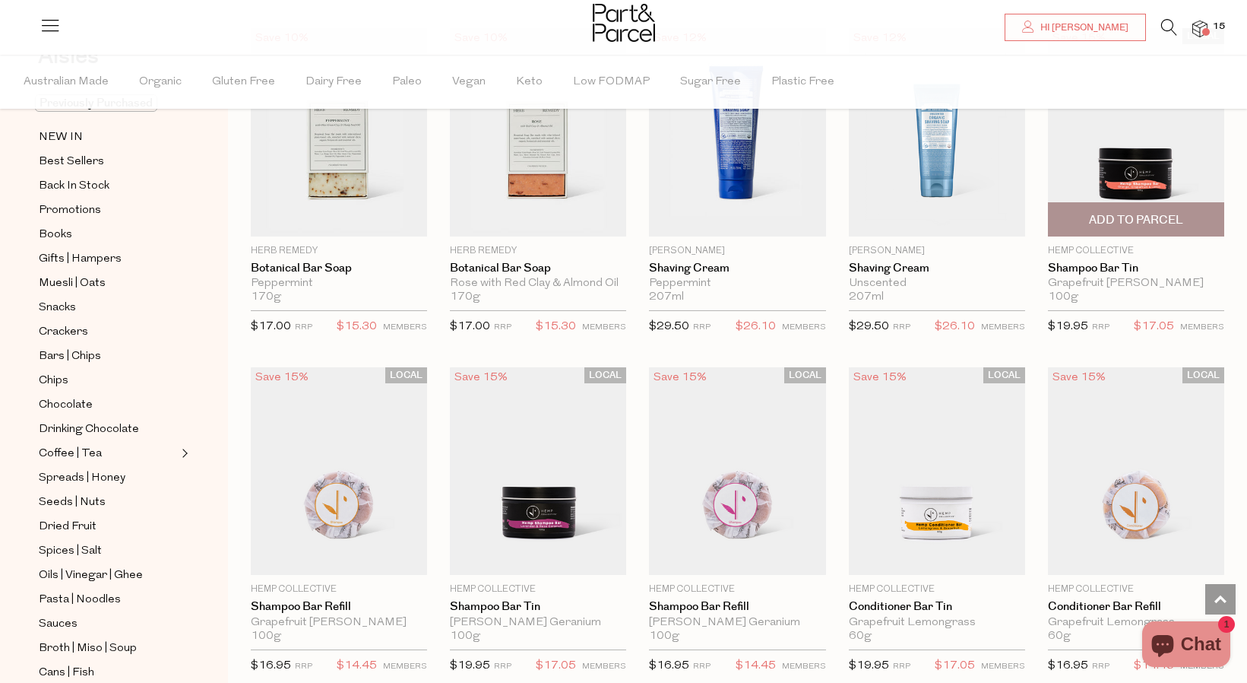
click at [1153, 212] on span "Add To Parcel" at bounding box center [1136, 220] width 94 height 16
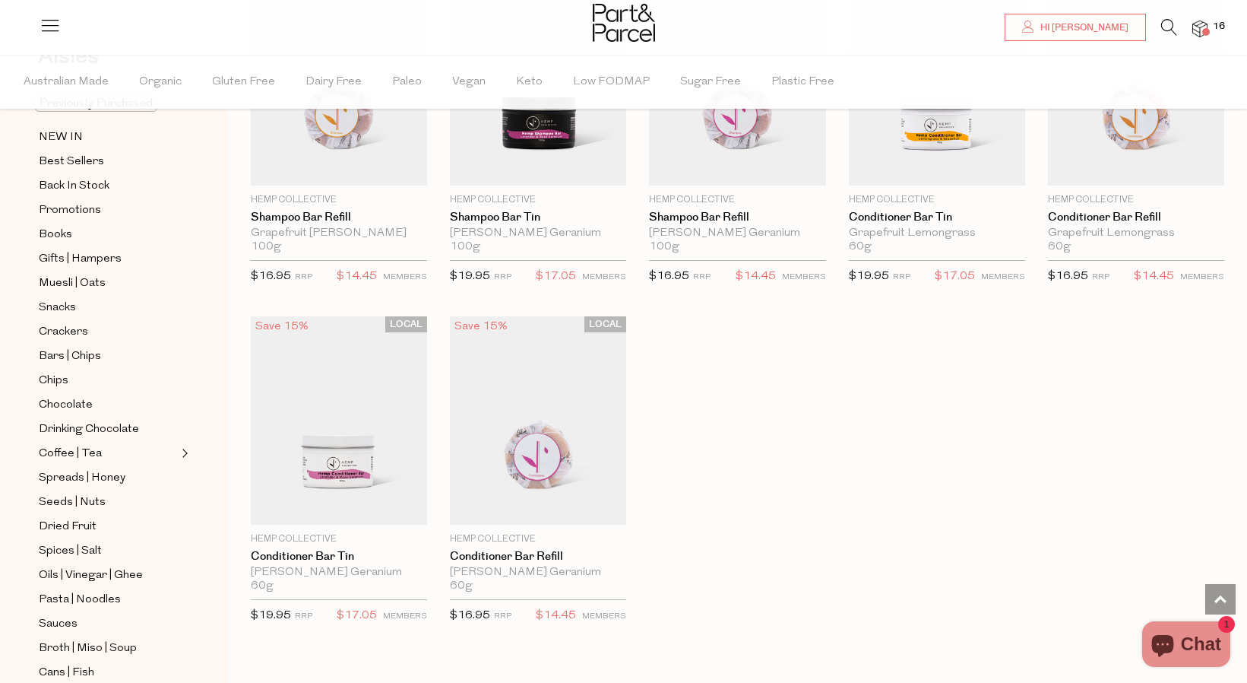
scroll to position [2934, 3]
click at [1201, 30] on img at bounding box center [1200, 29] width 15 height 17
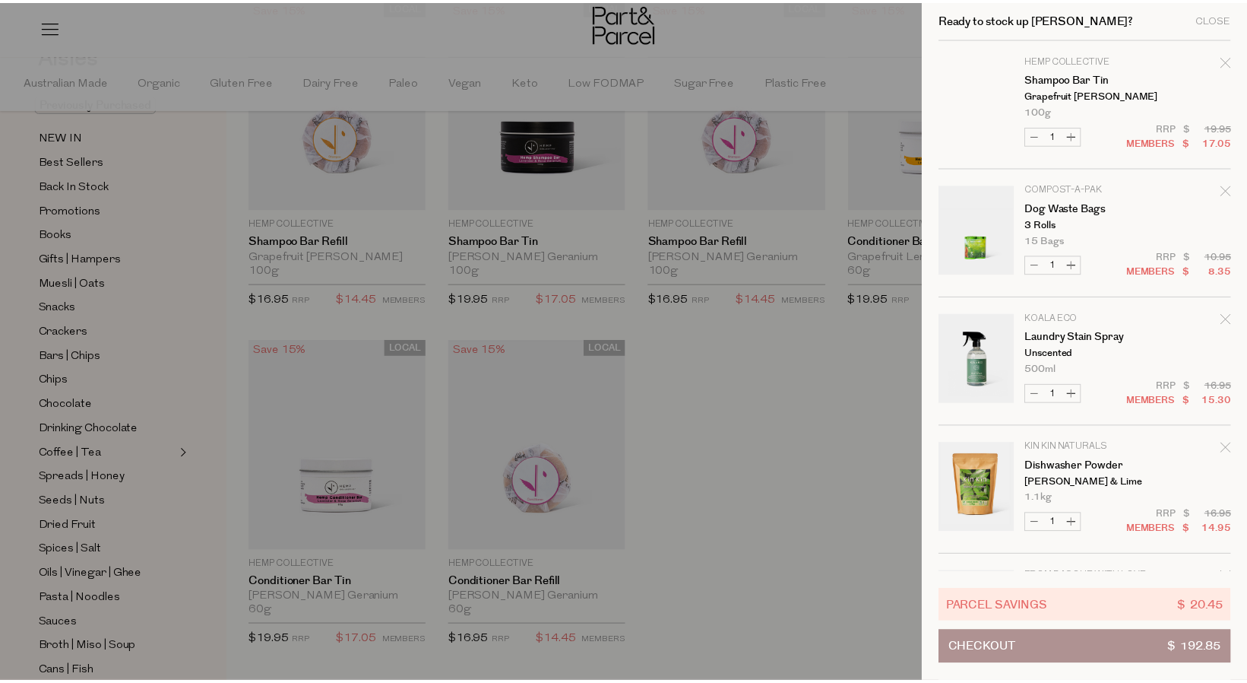
scroll to position [0, 0]
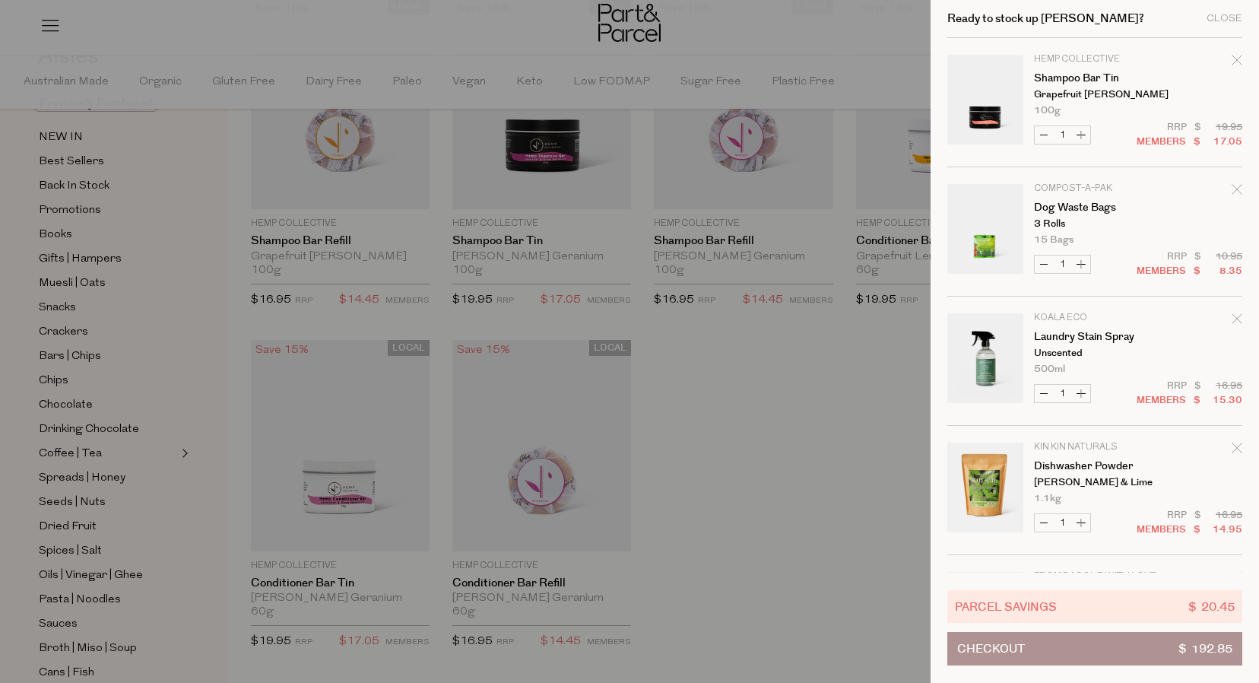
click at [841, 428] on div at bounding box center [629, 341] width 1259 height 683
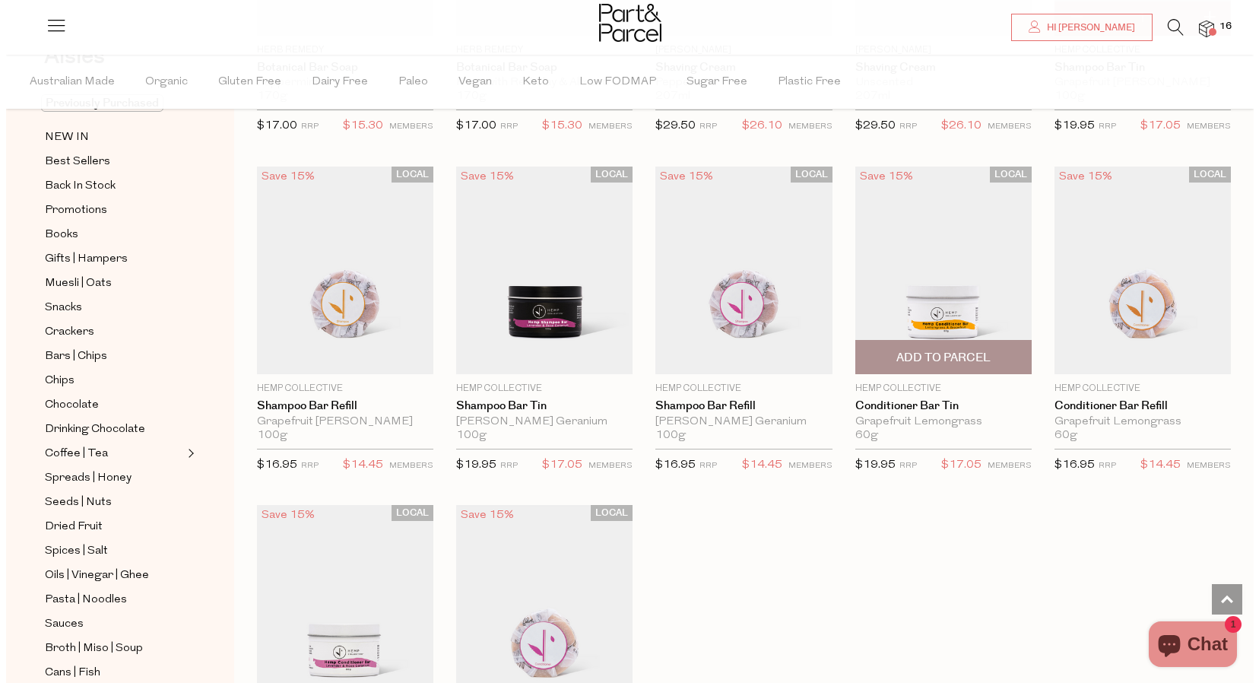
scroll to position [2752, 0]
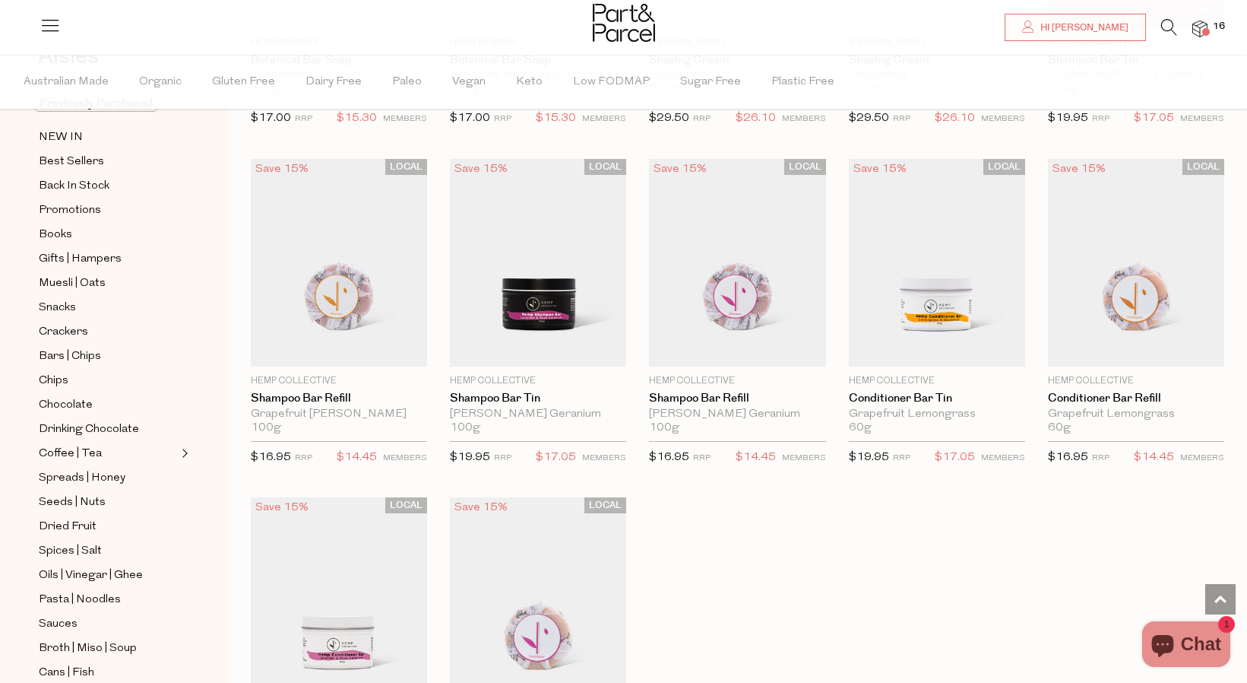
click at [1200, 25] on img at bounding box center [1200, 29] width 15 height 17
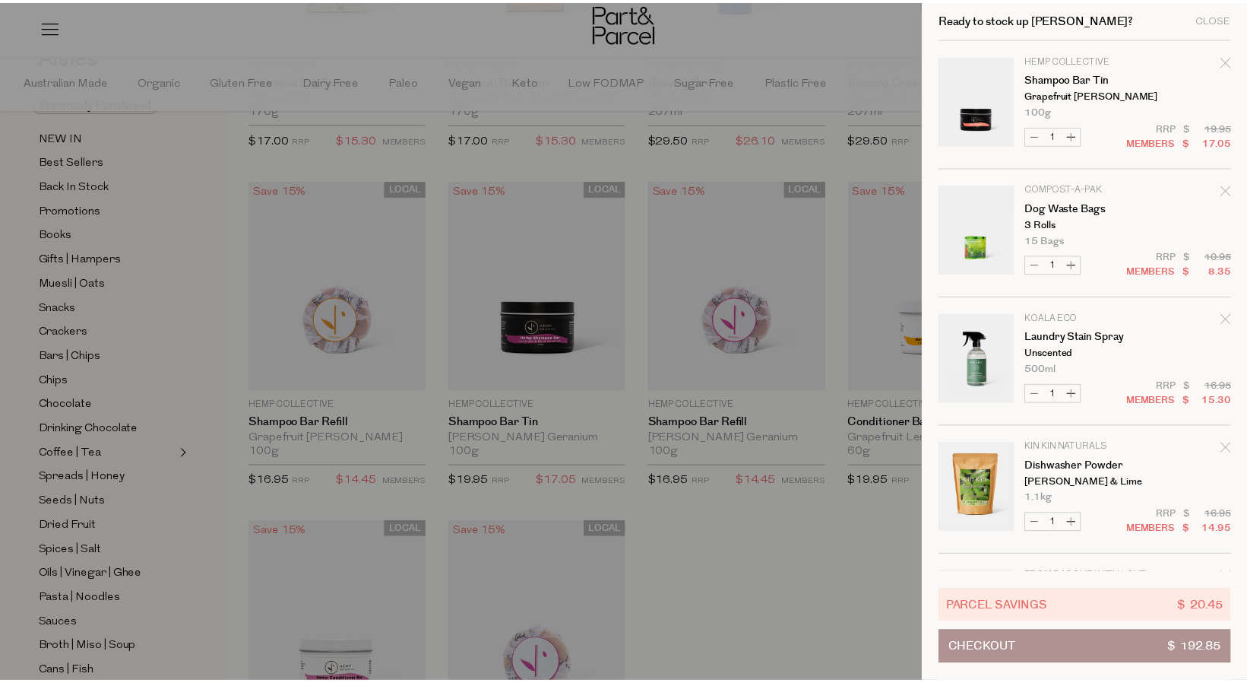
scroll to position [0, 0]
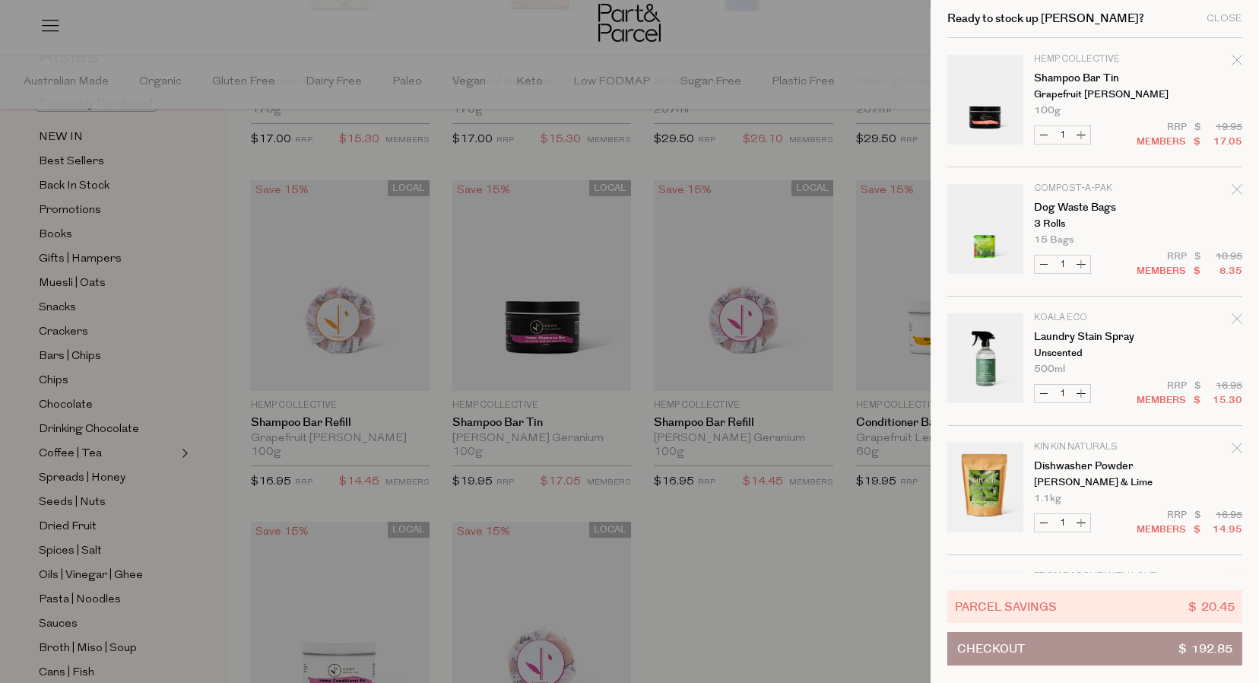
click at [762, 563] on div at bounding box center [629, 341] width 1259 height 683
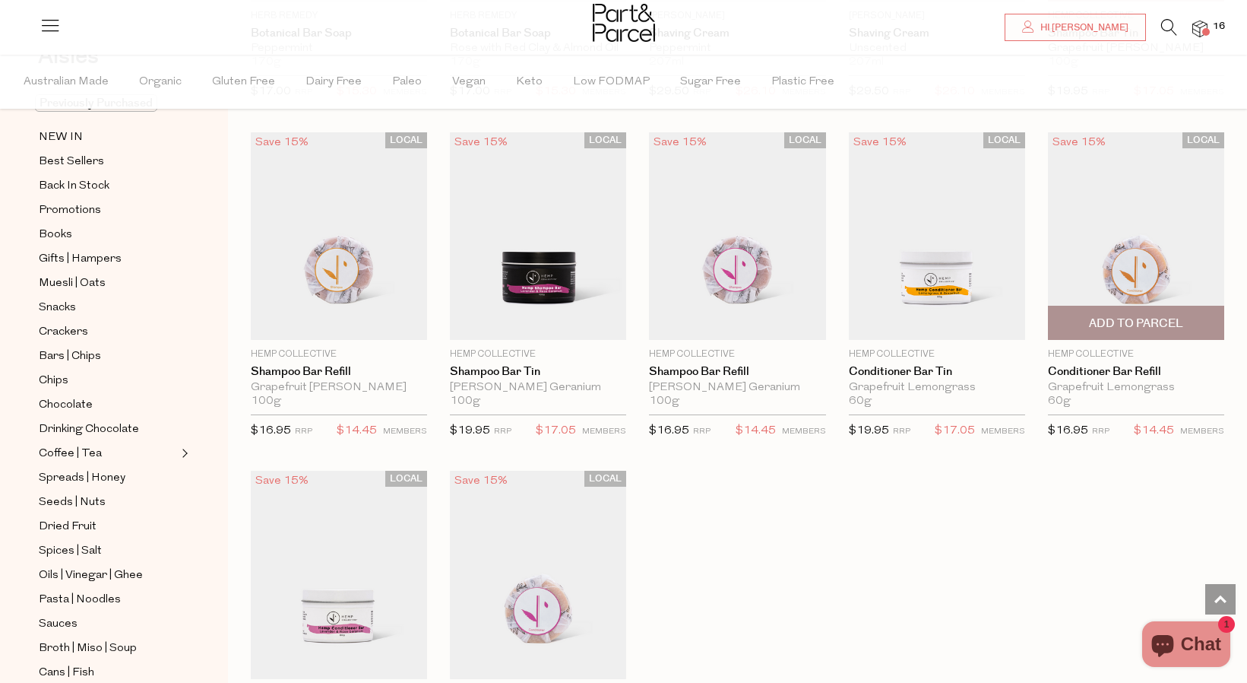
scroll to position [2777, 5]
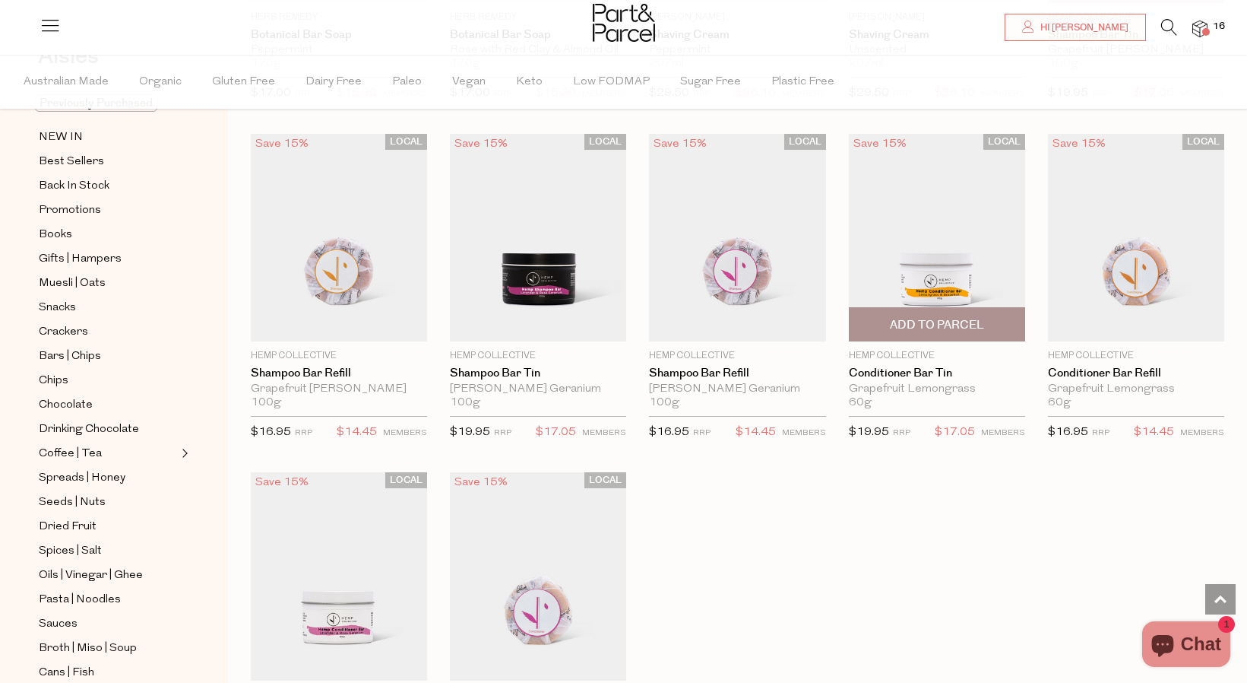
click at [917, 323] on span "Add To Parcel" at bounding box center [937, 325] width 94 height 16
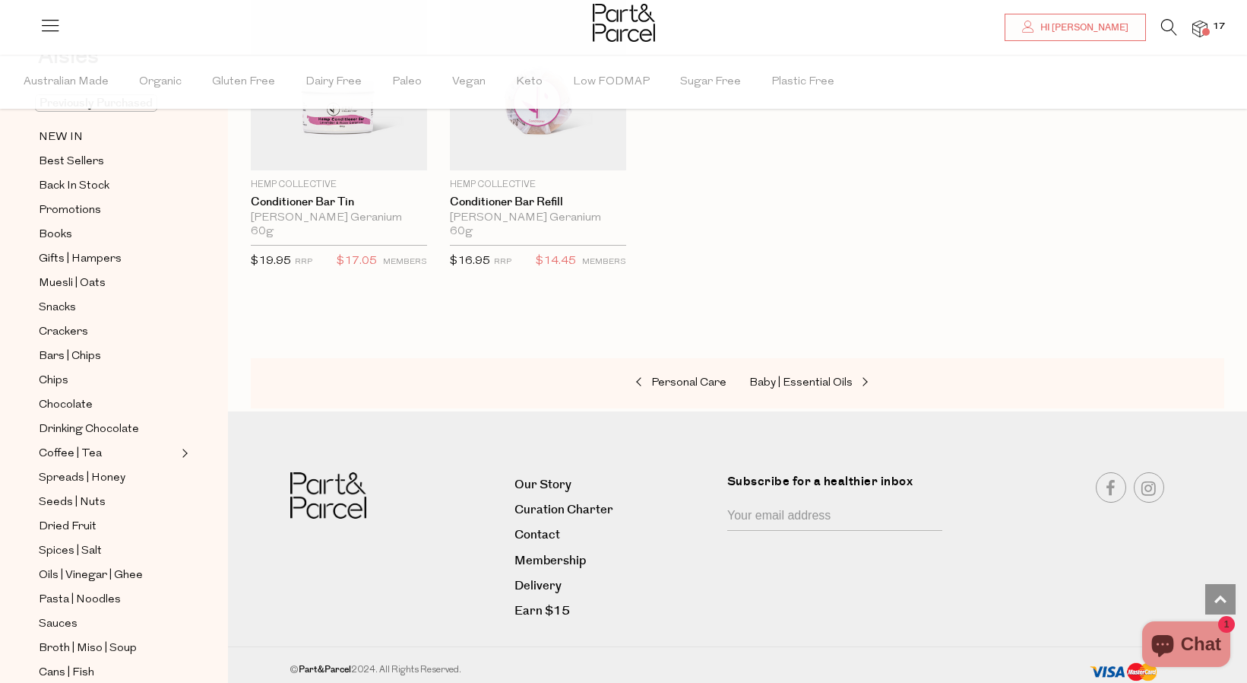
scroll to position [3286, 5]
click at [1200, 30] on img at bounding box center [1200, 29] width 15 height 17
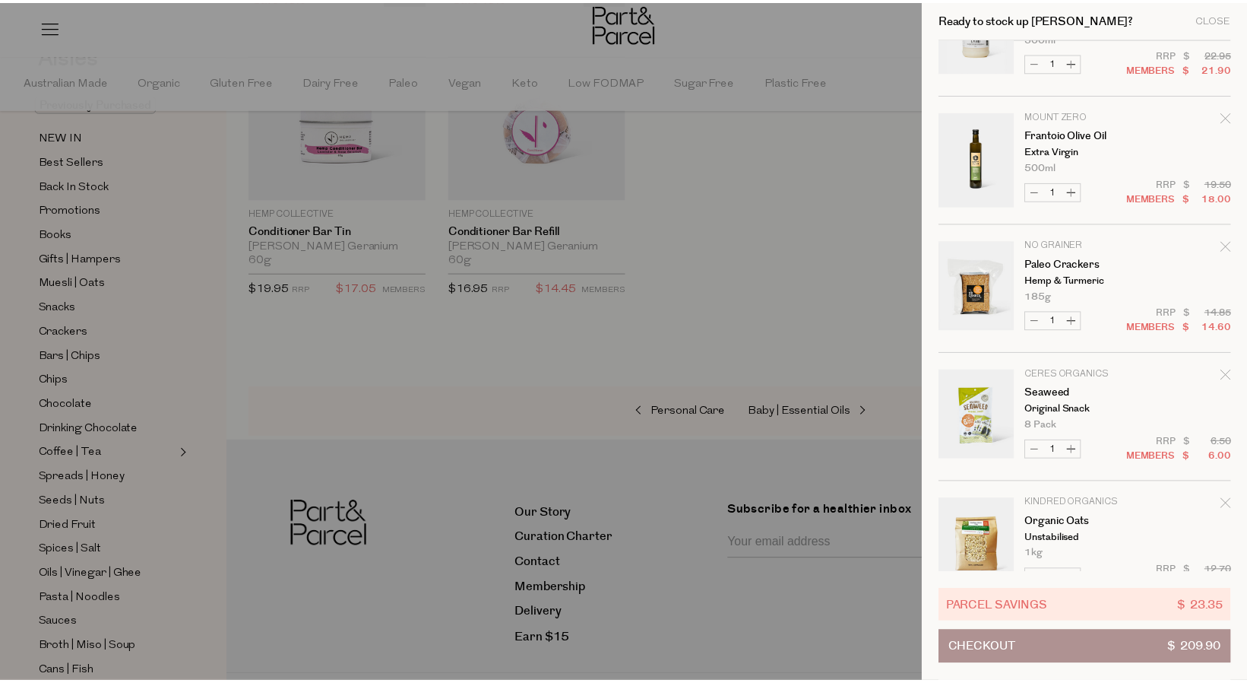
scroll to position [1650, 0]
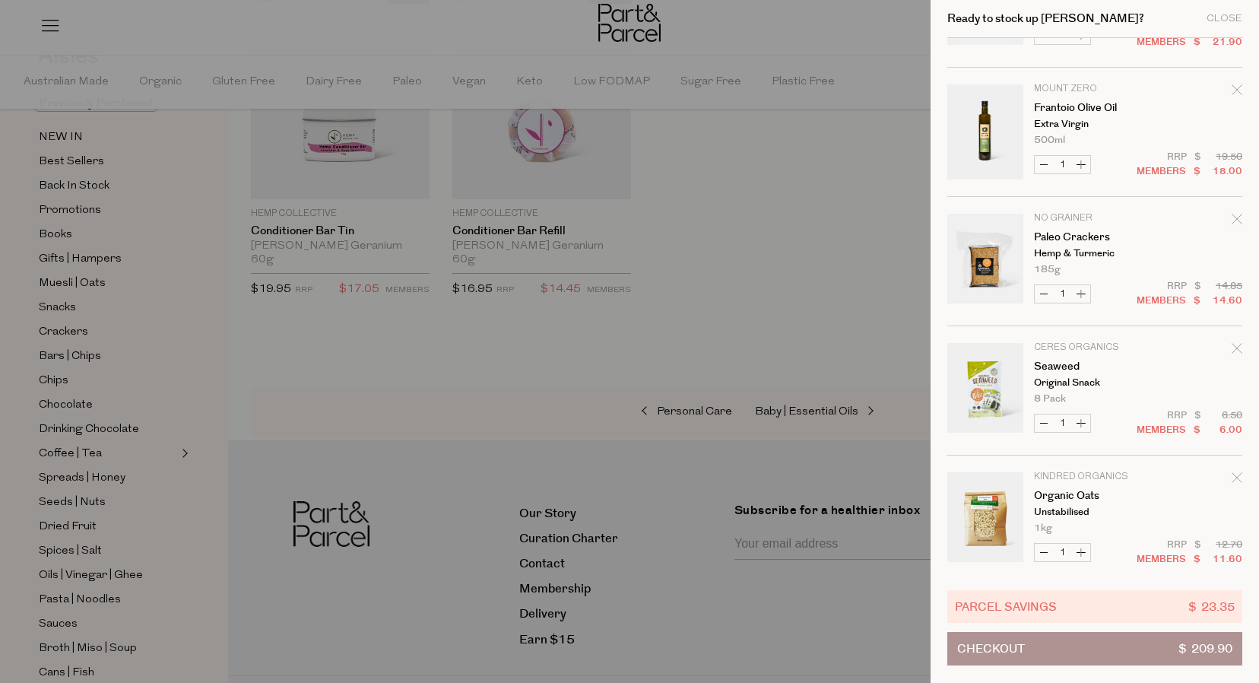
click at [684, 265] on div at bounding box center [629, 341] width 1259 height 683
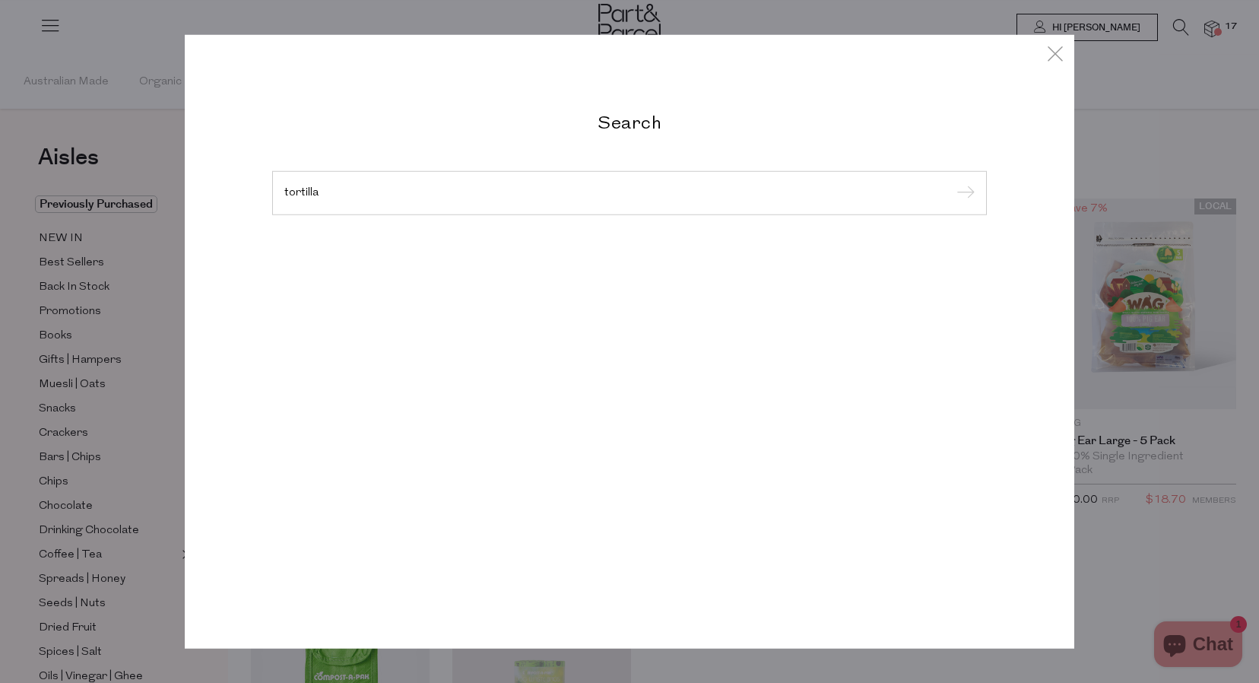
type input "tortilla"
click at [963, 205] on input "submit" at bounding box center [963, 193] width 23 height 23
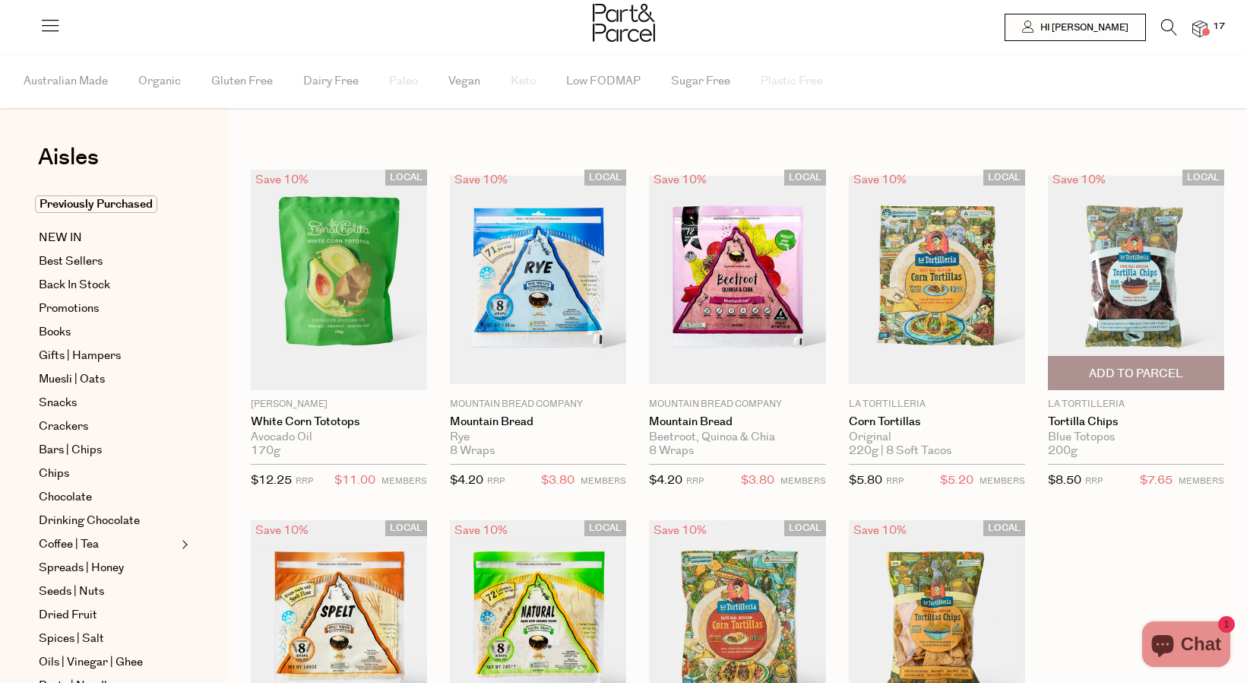
click at [1143, 369] on span "Add To Parcel" at bounding box center [1136, 374] width 94 height 16
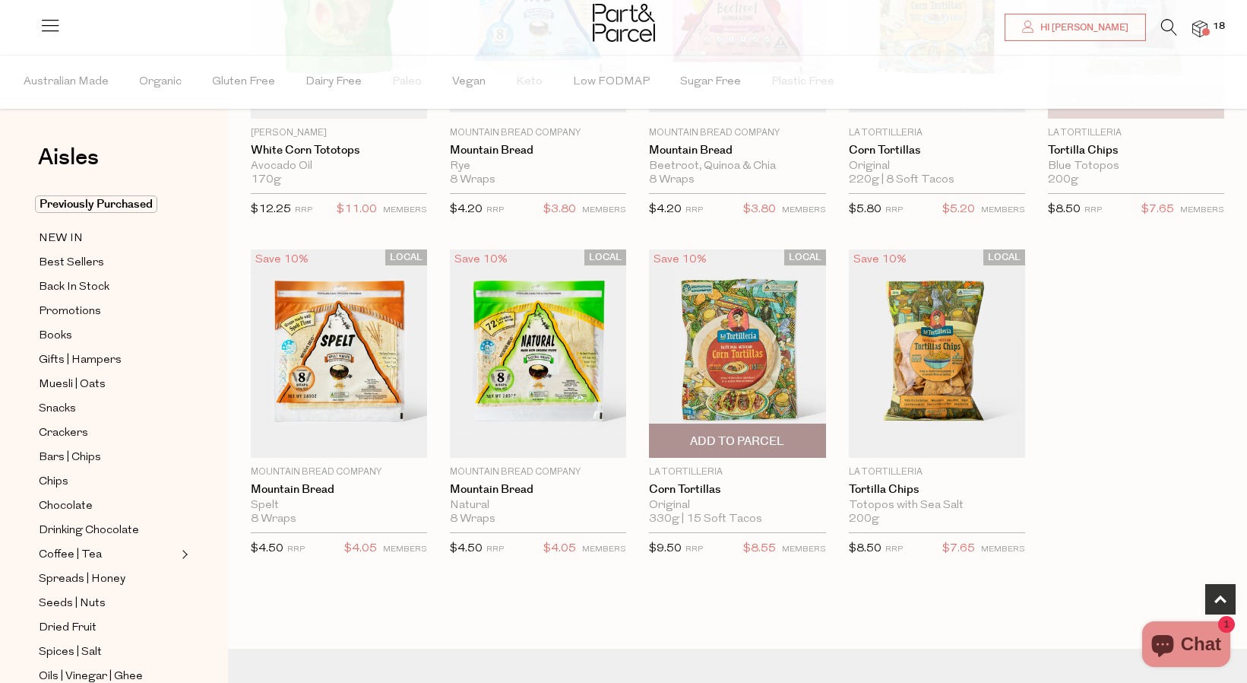
scroll to position [278, 0]
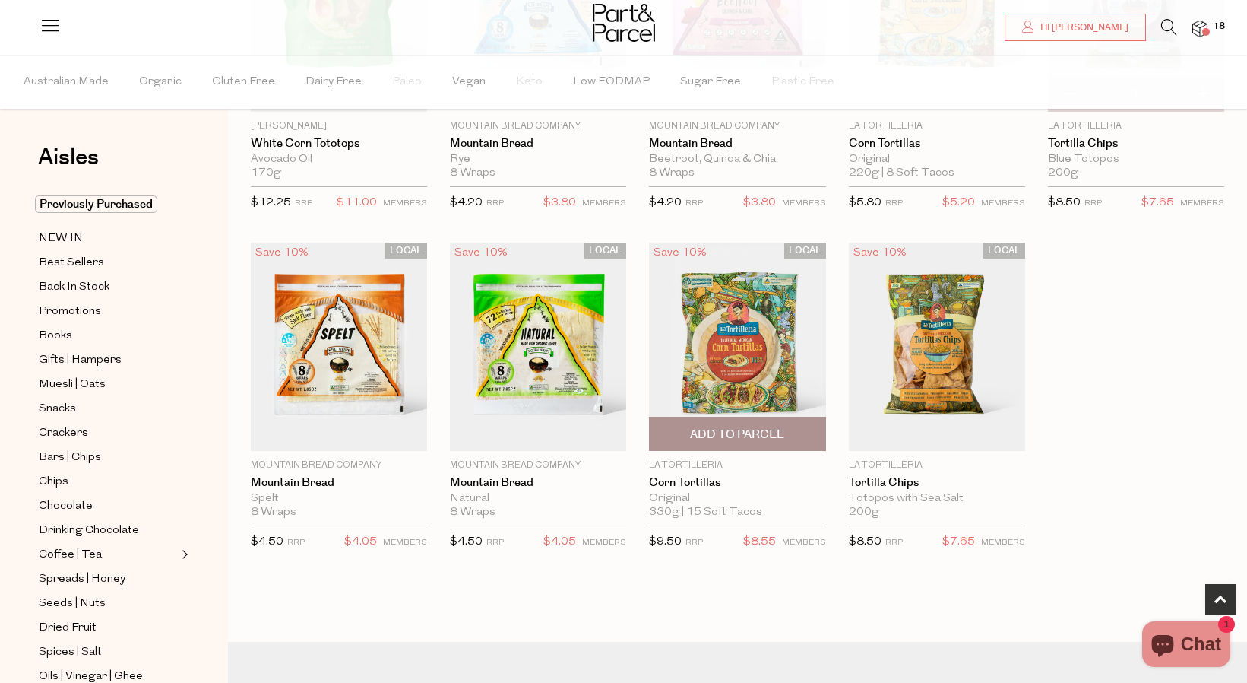
click at [736, 436] on span "Add To Parcel" at bounding box center [737, 434] width 94 height 16
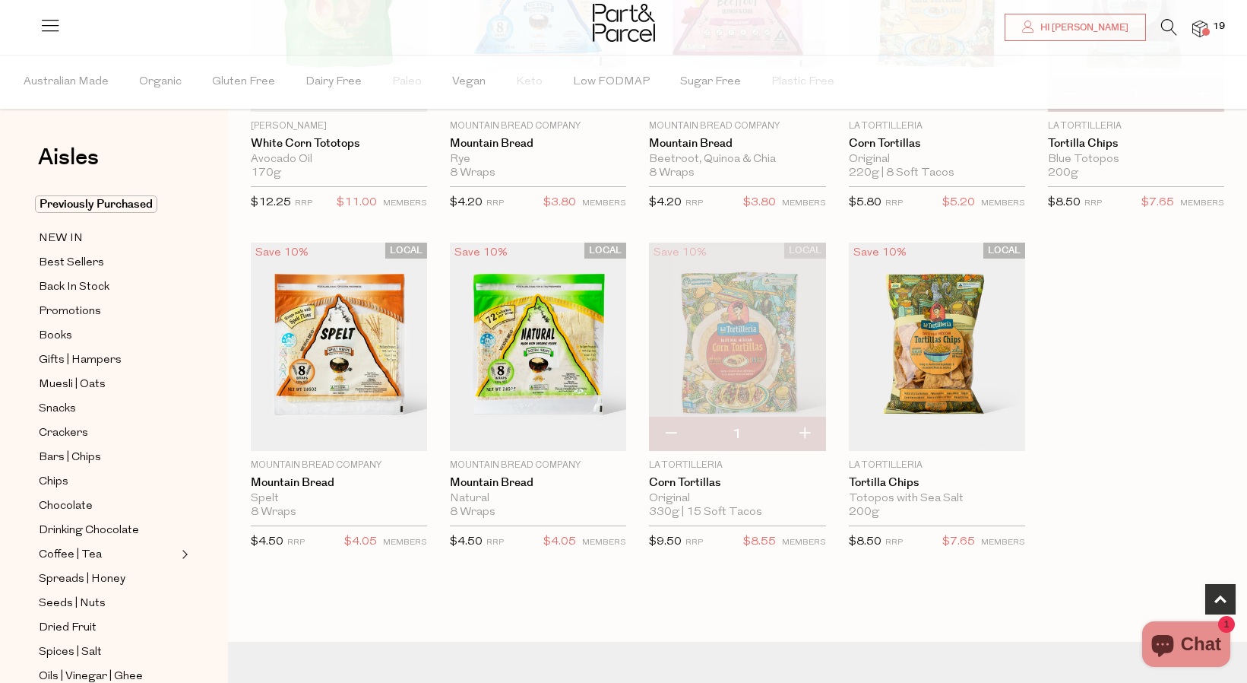
click at [810, 432] on button "button" at bounding box center [804, 433] width 43 height 33
type input "2"
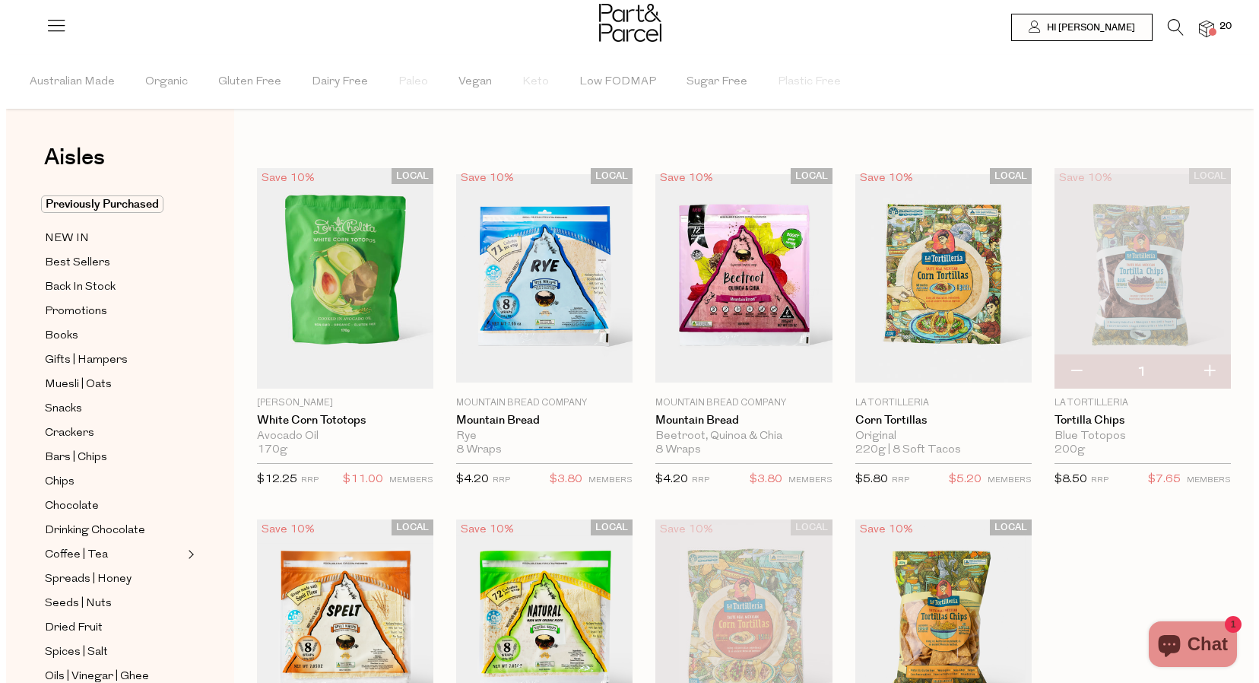
scroll to position [4, 0]
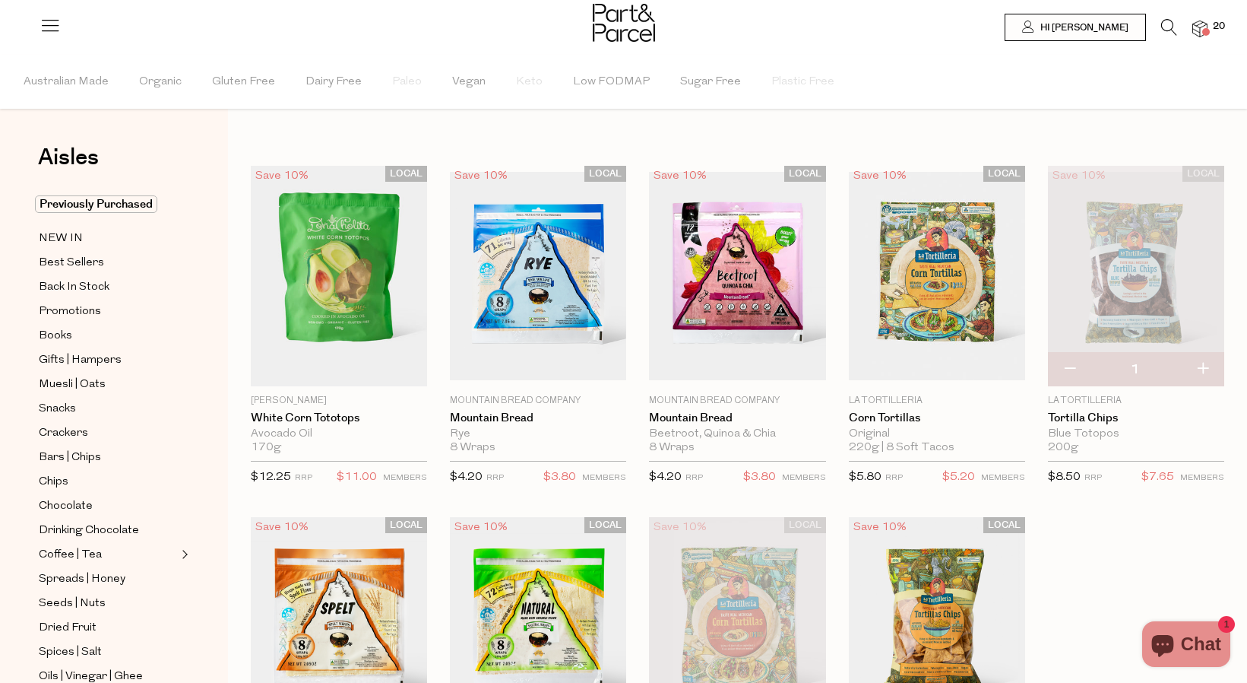
click at [1203, 31] on span at bounding box center [1207, 32] width 8 height 8
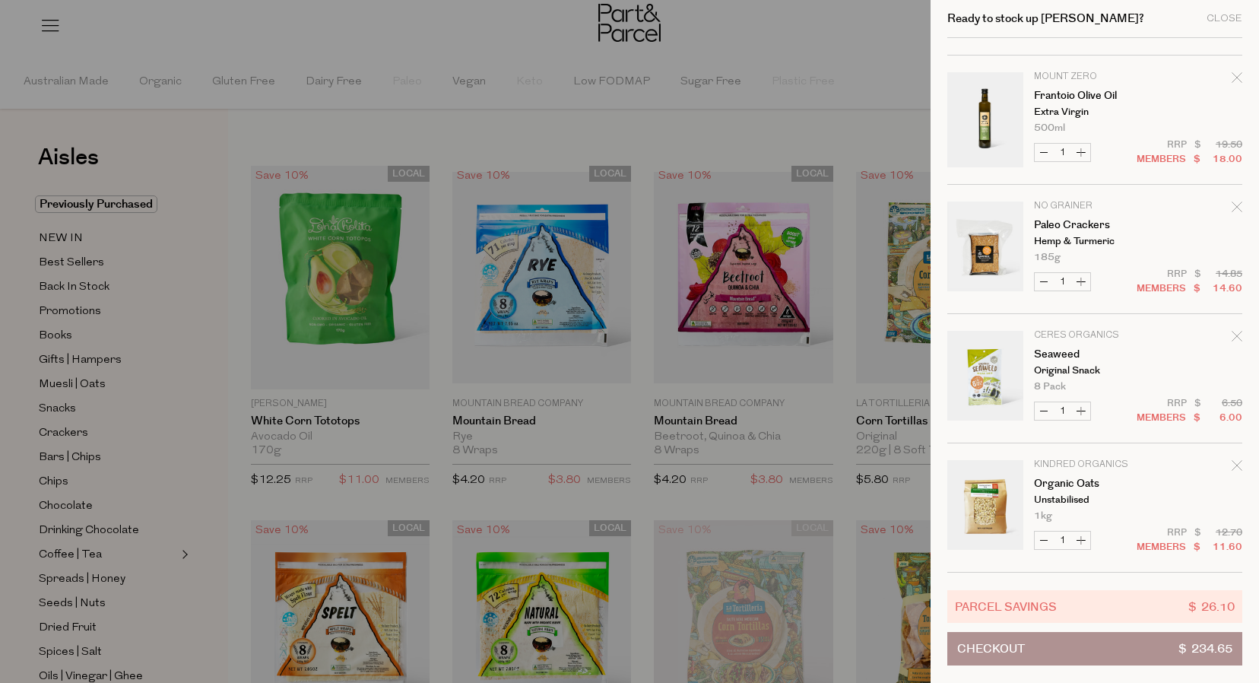
scroll to position [1921, 0]
click at [1098, 653] on button "Checkout $ 234.65" at bounding box center [1094, 648] width 295 height 33
